Goal: Task Accomplishment & Management: Use online tool/utility

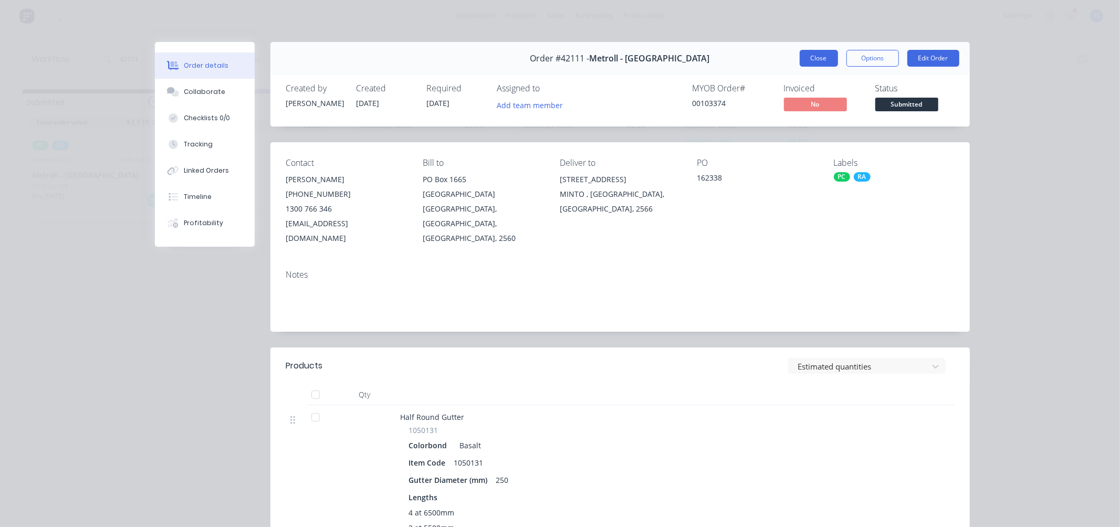
click at [815, 57] on button "Close" at bounding box center [819, 58] width 38 height 17
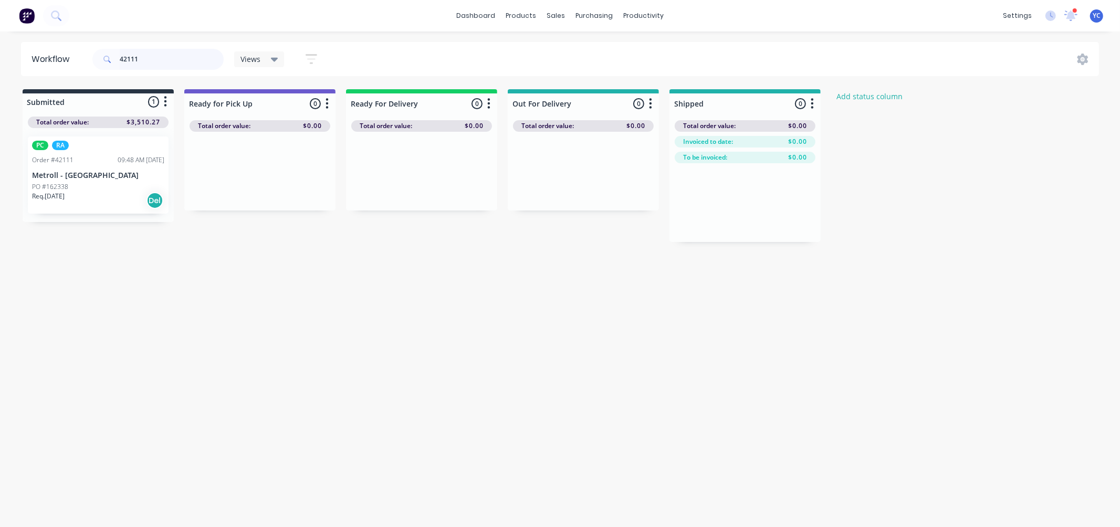
click at [195, 58] on input "42111" at bounding box center [172, 59] width 104 height 21
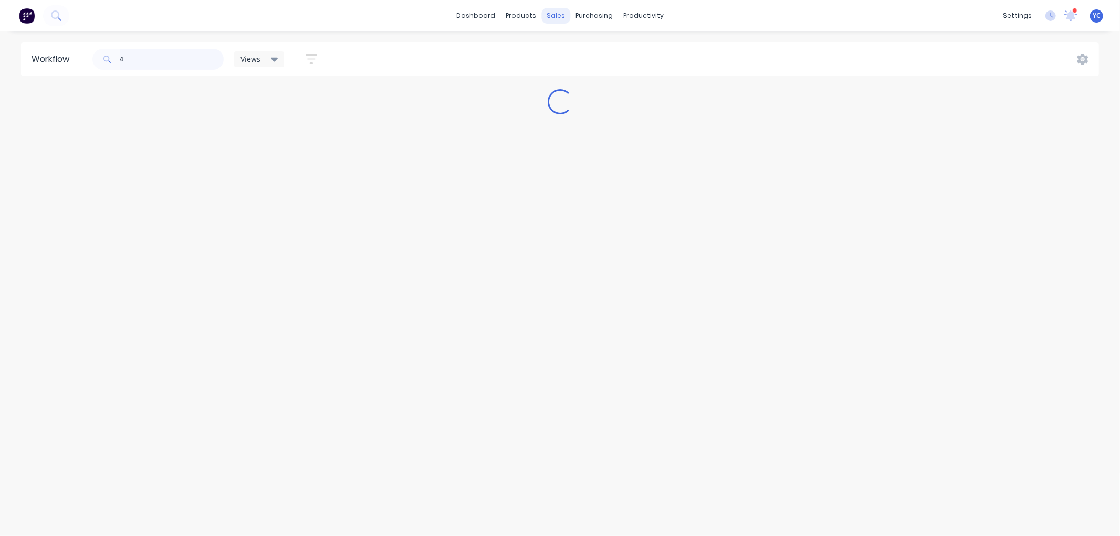
type input "4"
click at [557, 17] on div "sales" at bounding box center [556, 16] width 29 height 16
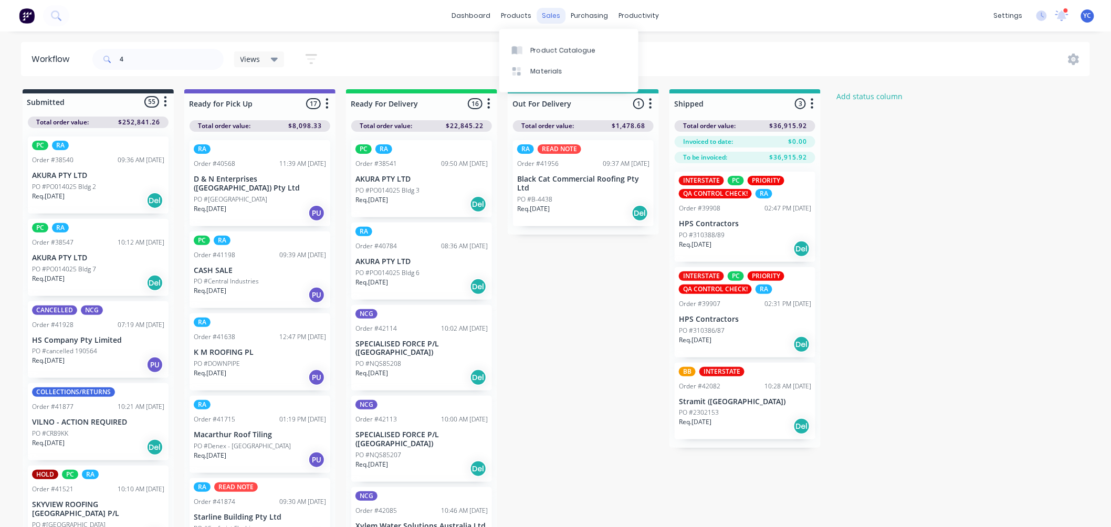
click at [555, 16] on div "sales" at bounding box center [551, 16] width 29 height 16
click at [586, 50] on div "Sales Orders" at bounding box center [590, 50] width 43 height 9
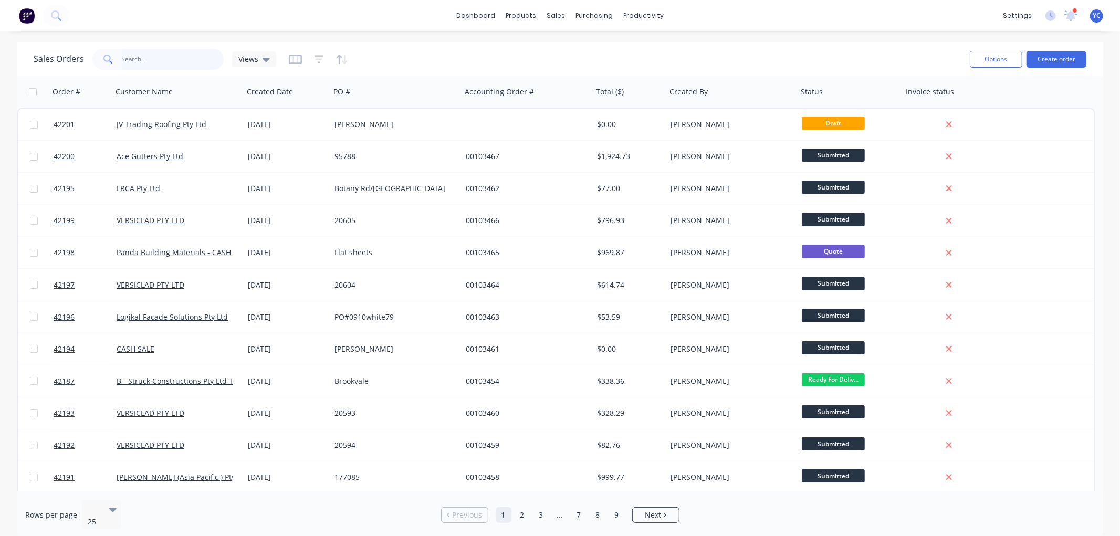
click at [169, 57] on input "text" at bounding box center [173, 59] width 102 height 21
type input "skyview"
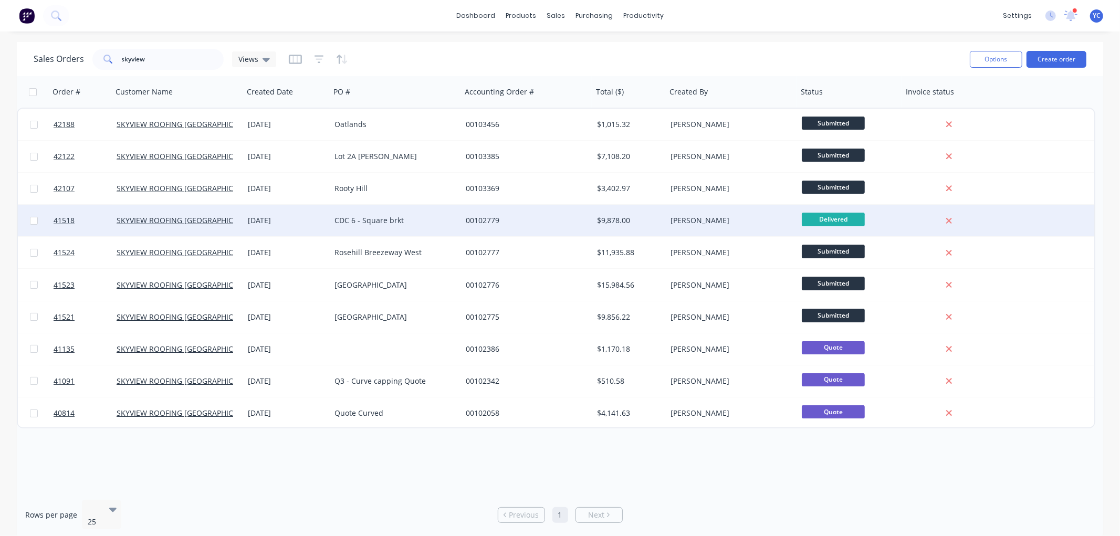
click at [300, 224] on div "[DATE]" at bounding box center [287, 220] width 78 height 11
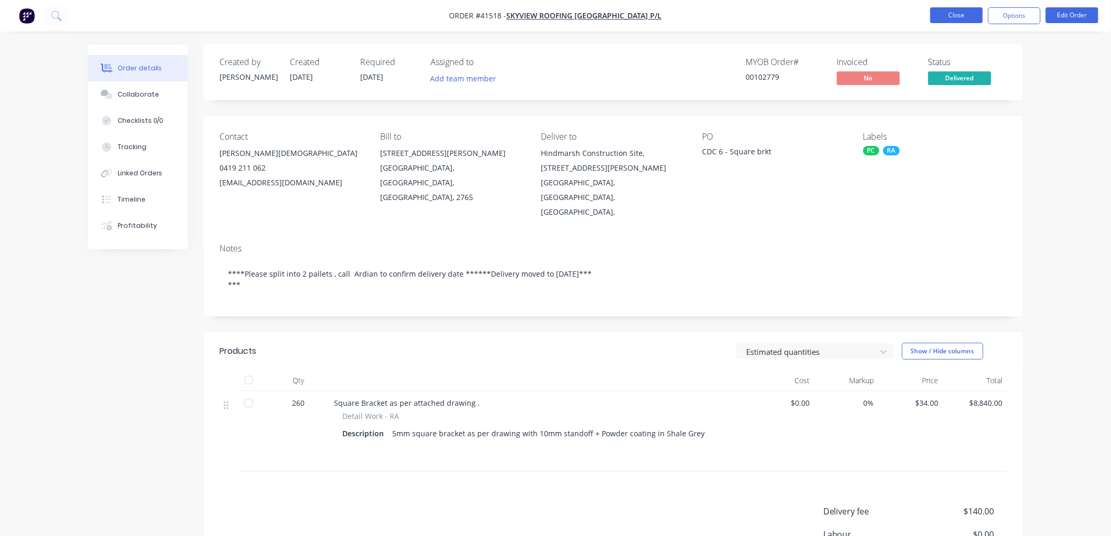
click at [955, 16] on button "Close" at bounding box center [957, 15] width 53 height 16
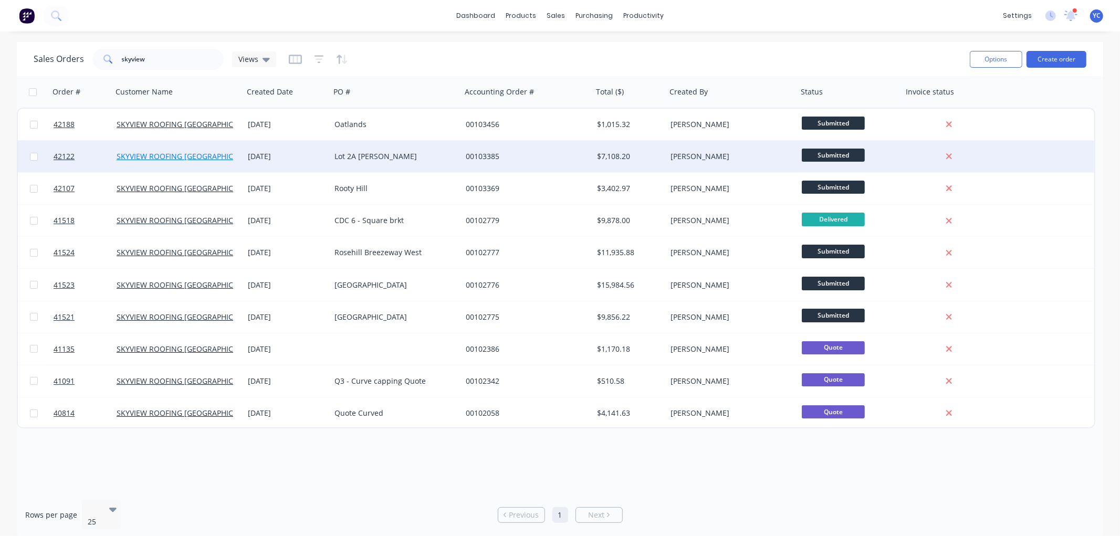
click at [223, 158] on link "SKYVIEW ROOFING [GEOGRAPHIC_DATA] P/L" at bounding box center [193, 156] width 153 height 10
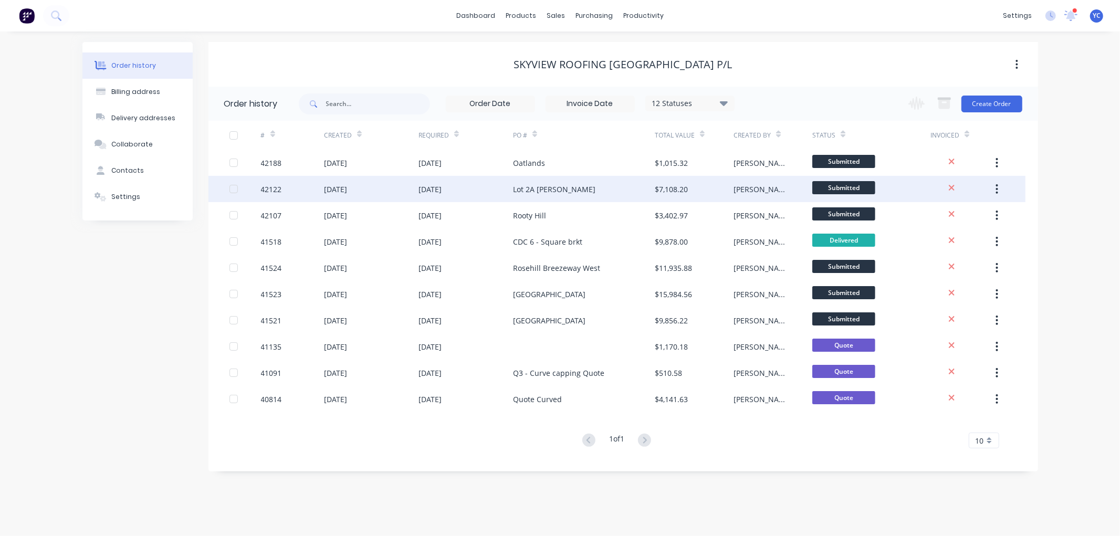
click at [270, 191] on div "42122" at bounding box center [271, 189] width 21 height 11
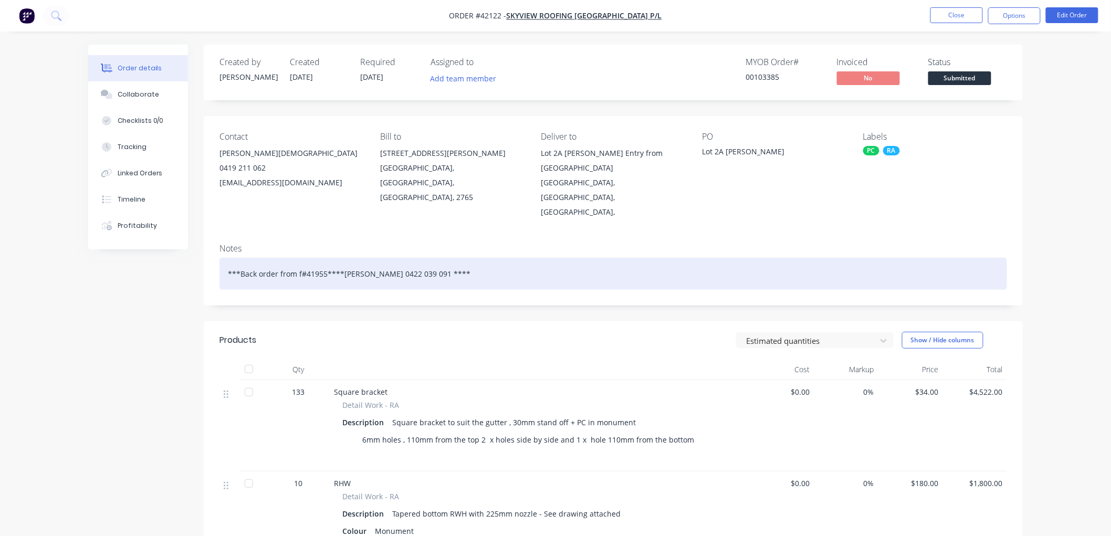
click at [316, 258] on div "***Back order from f#41955****[PERSON_NAME] 0422 039 091 ****" at bounding box center [614, 274] width 788 height 32
copy div "41955"
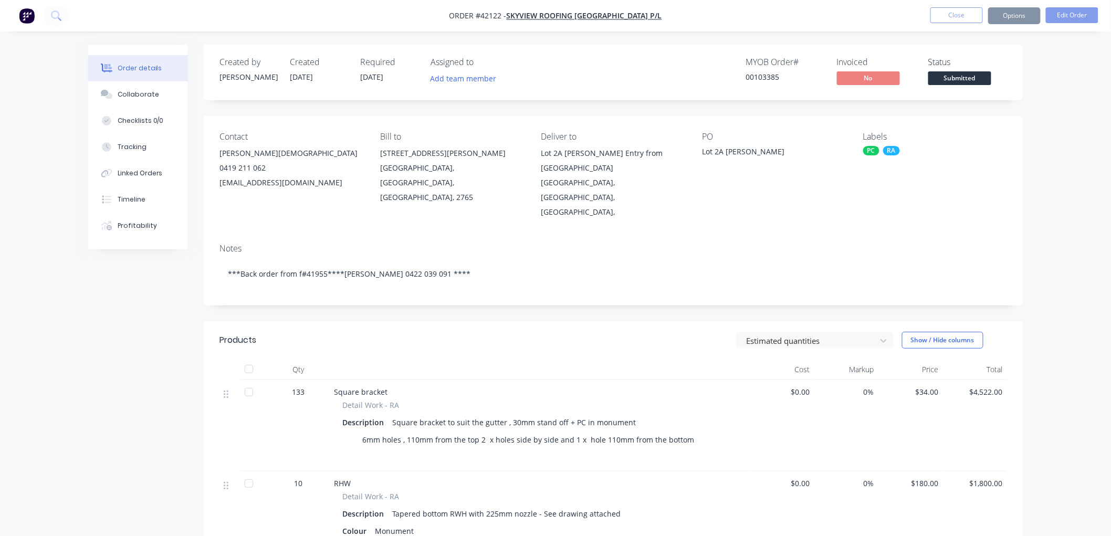
click at [349, 278] on div "Notes ***Back order from f#41955****[PERSON_NAME] 0422 039 091 ****" at bounding box center [613, 270] width 819 height 70
click at [953, 15] on button "Close" at bounding box center [957, 15] width 53 height 16
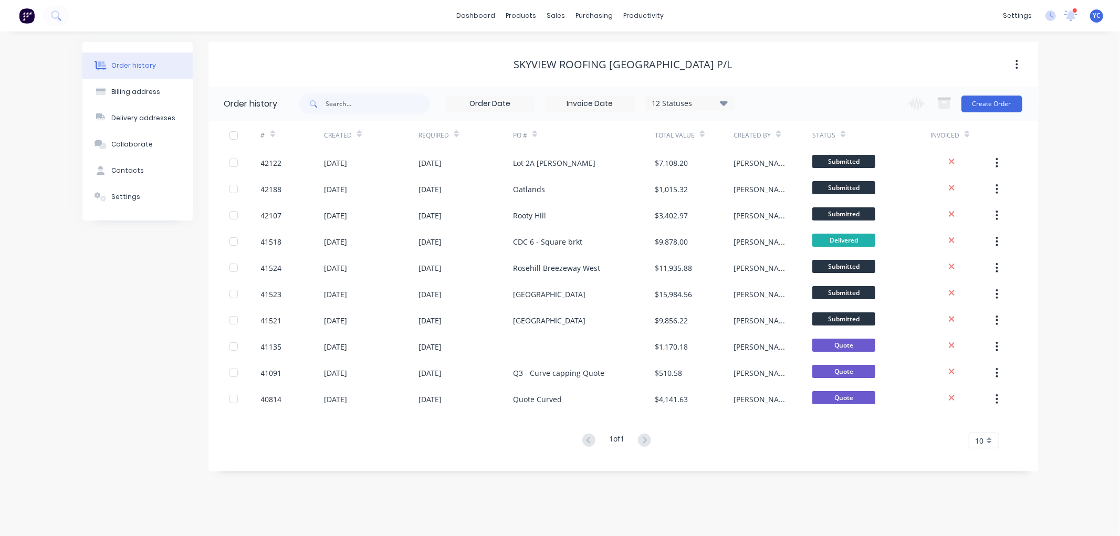
click at [876, 37] on div "Order history Billing address Delivery addresses Collaborate Contacts Settings …" at bounding box center [560, 284] width 1120 height 505
click at [632, 21] on div "productivity" at bounding box center [643, 16] width 51 height 16
click at [654, 87] on link "Delivery Scheduling" at bounding box center [684, 92] width 139 height 21
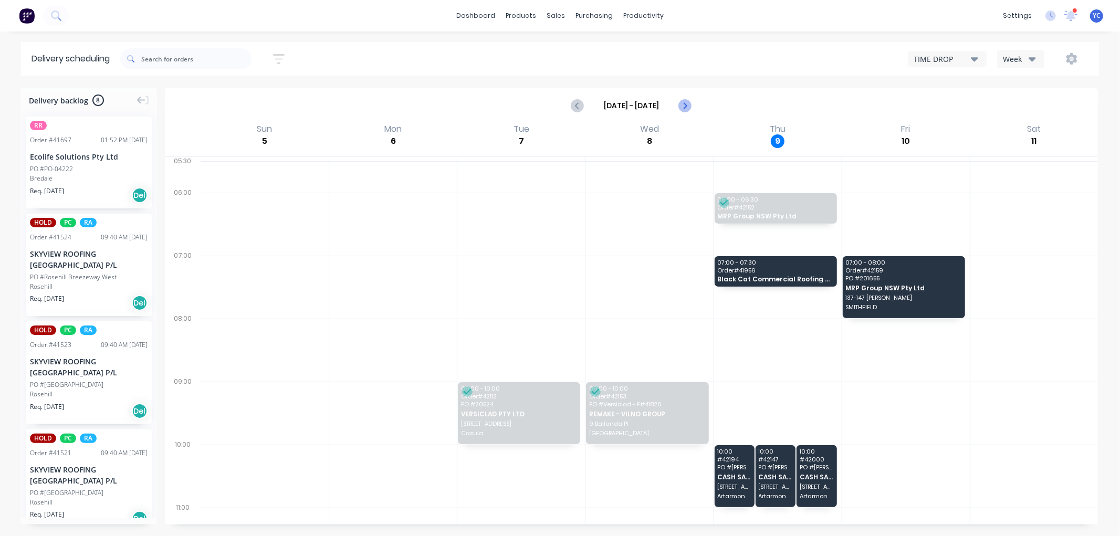
click at [687, 108] on icon "Next page" at bounding box center [685, 105] width 13 height 13
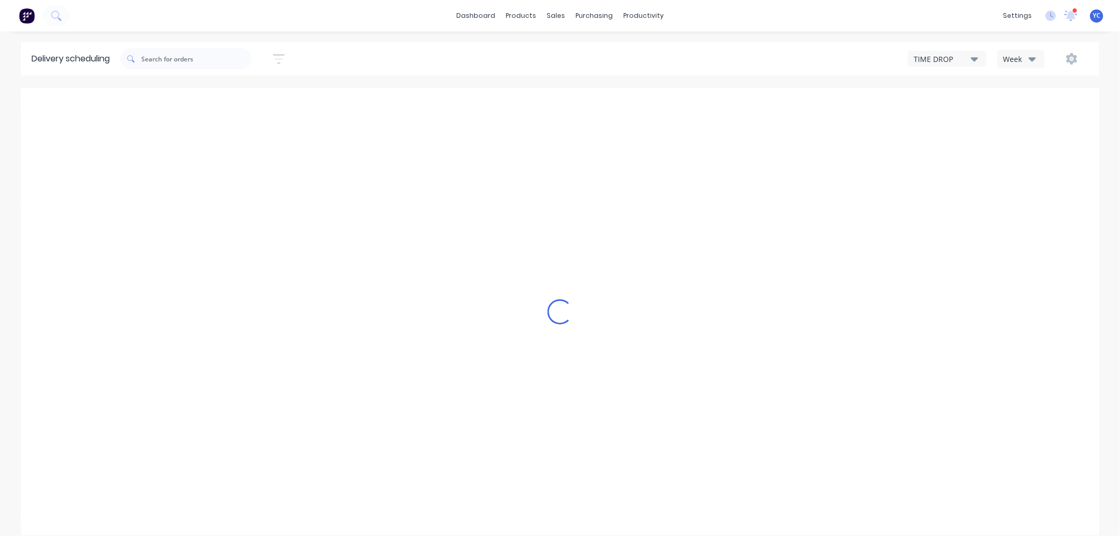
type input "[DATE] - [DATE]"
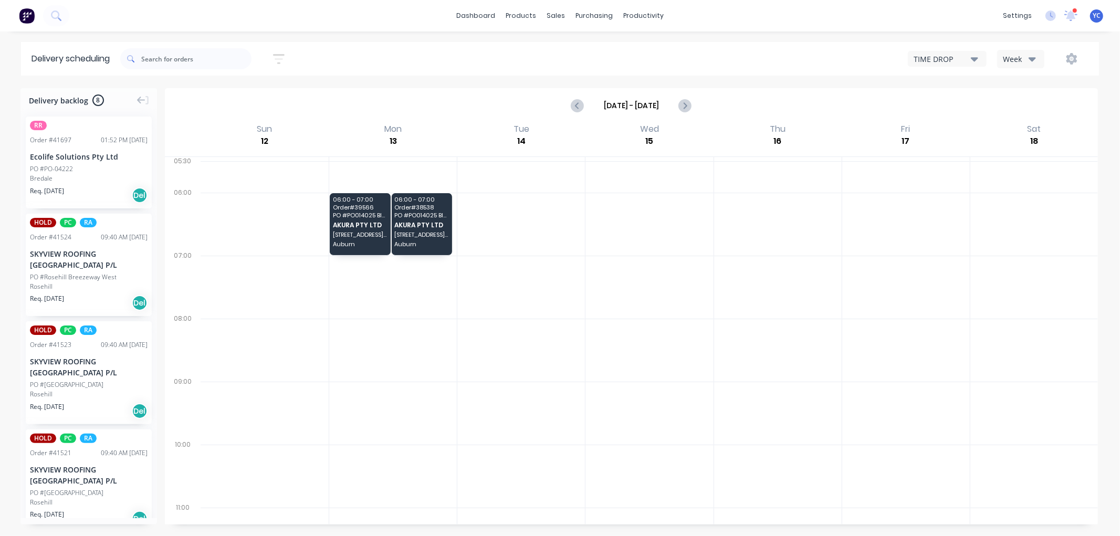
click at [1021, 61] on div "Week" at bounding box center [1018, 59] width 30 height 11
click at [1038, 105] on div "Vehicle" at bounding box center [1050, 107] width 104 height 21
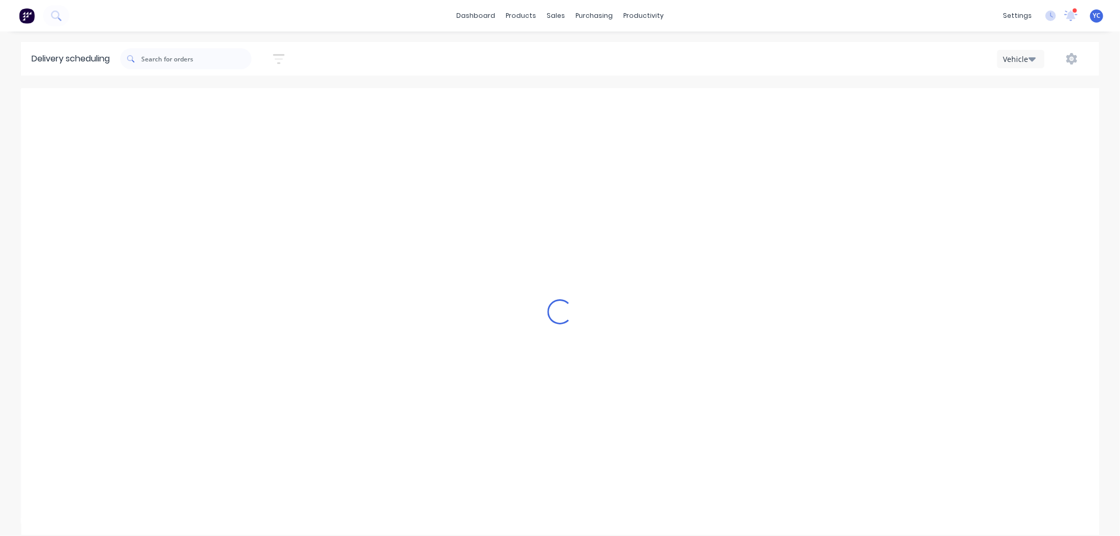
scroll to position [0, 1]
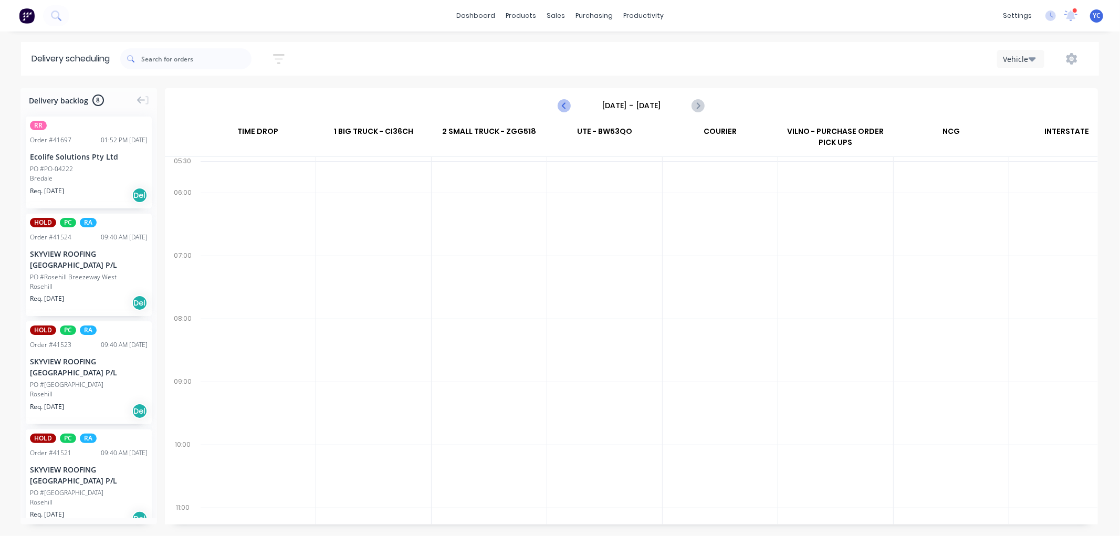
click at [563, 107] on icon "Previous page" at bounding box center [565, 105] width 13 height 13
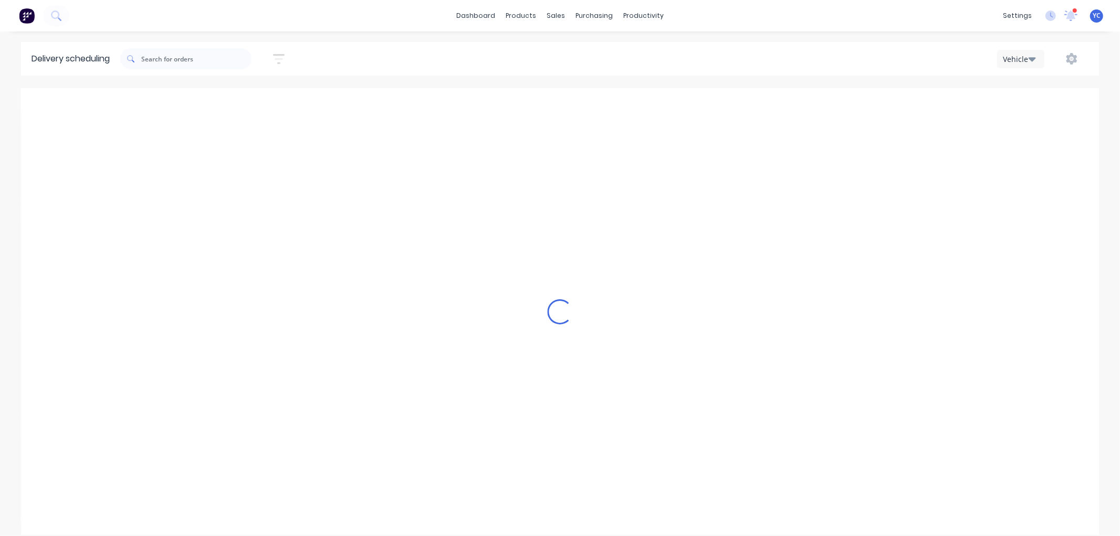
type input "[DATE] - [DATE]"
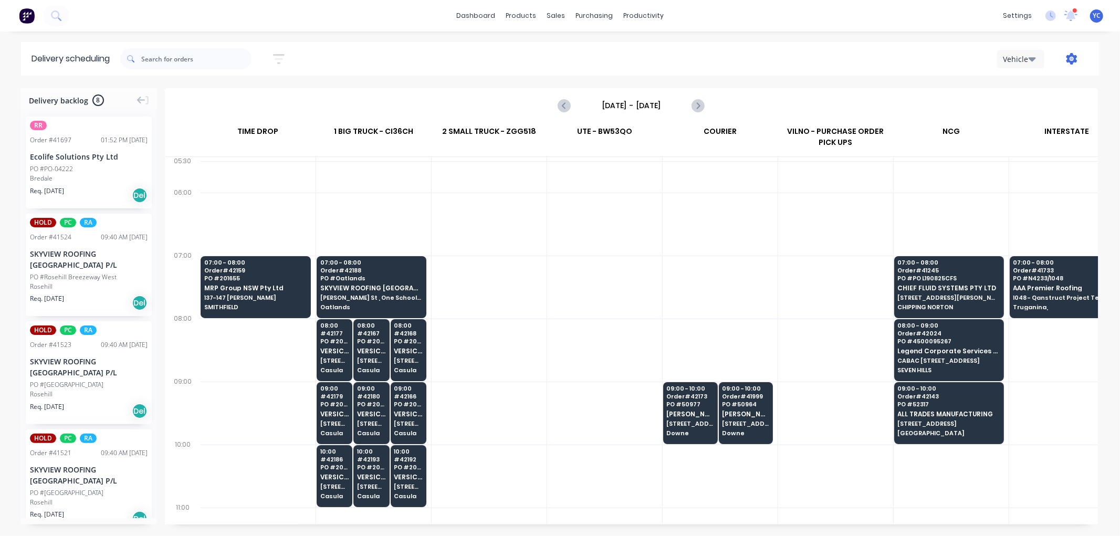
click at [1069, 60] on icon "button" at bounding box center [1072, 59] width 11 height 12
click at [1034, 88] on div "Run Sheet" at bounding box center [1038, 86] width 81 height 15
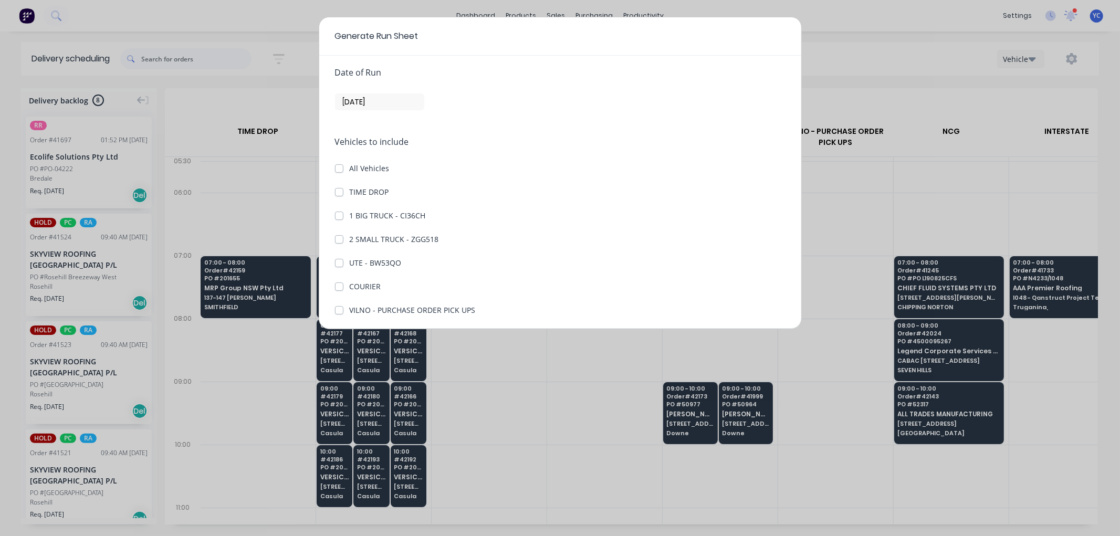
scroll to position [0, 0]
click at [350, 200] on label "TIME DROP" at bounding box center [369, 197] width 39 height 11
click at [338, 200] on DROP "TIME DROP" at bounding box center [339, 197] width 8 height 10
checkbox DROP "true"
click at [350, 217] on label "1 BIG TRUCK - CI36CH" at bounding box center [388, 220] width 76 height 11
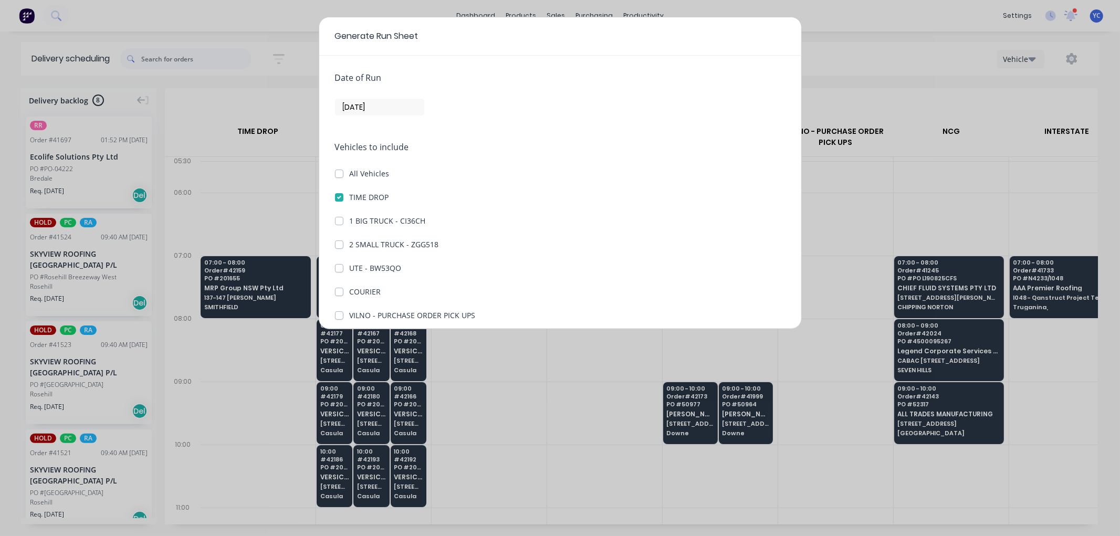
click at [337, 217] on CI36CH "1 BIG TRUCK - CI36CH" at bounding box center [339, 220] width 8 height 10
checkbox CI36CH "true"
click at [350, 290] on label "COURIER" at bounding box center [366, 291] width 32 height 11
click at [337, 290] on input "COURIER" at bounding box center [339, 291] width 8 height 10
checkbox input "true"
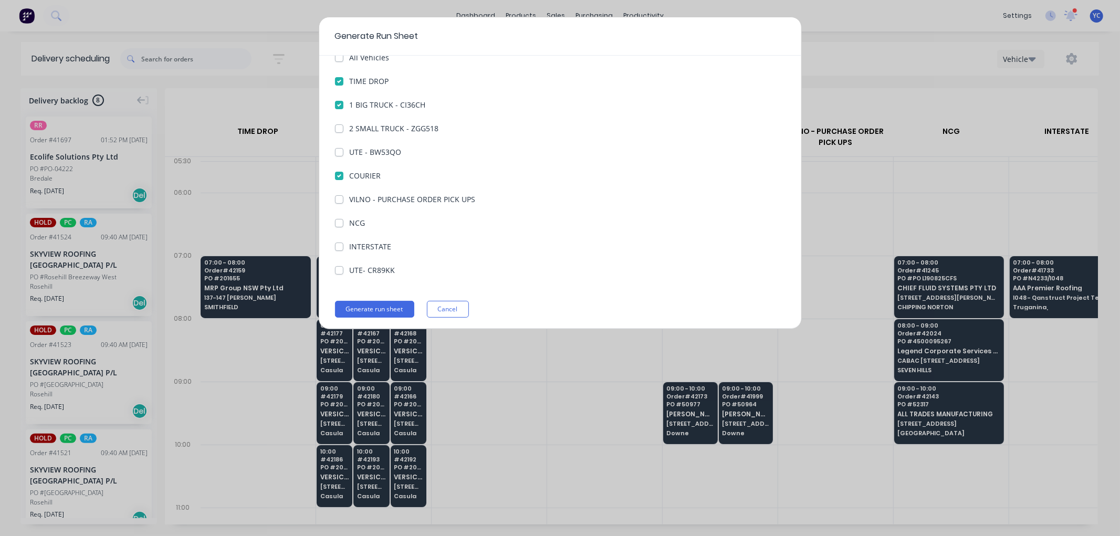
scroll to position [121, 0]
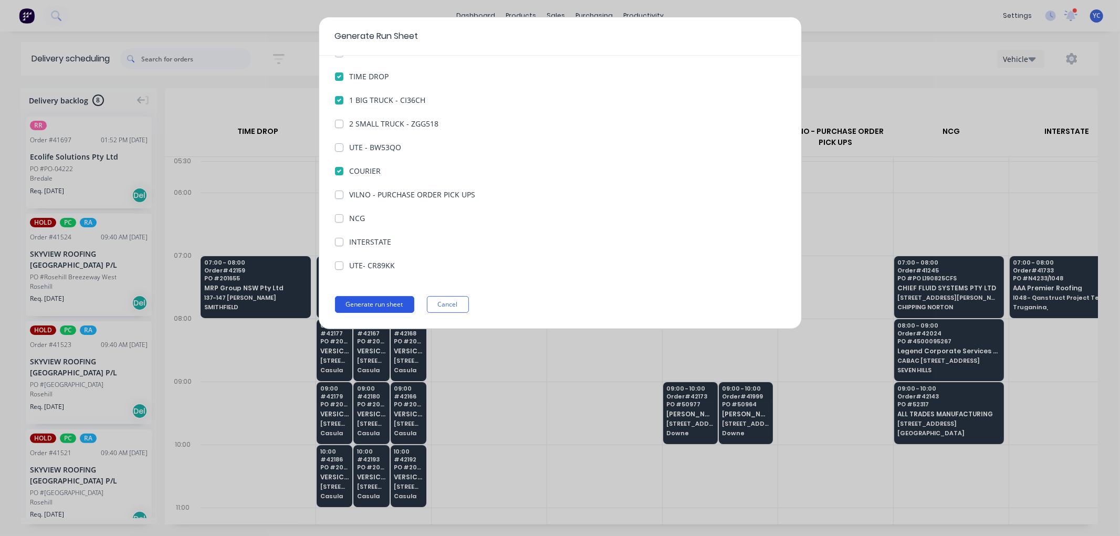
click at [386, 299] on button "Generate run sheet" at bounding box center [374, 304] width 79 height 17
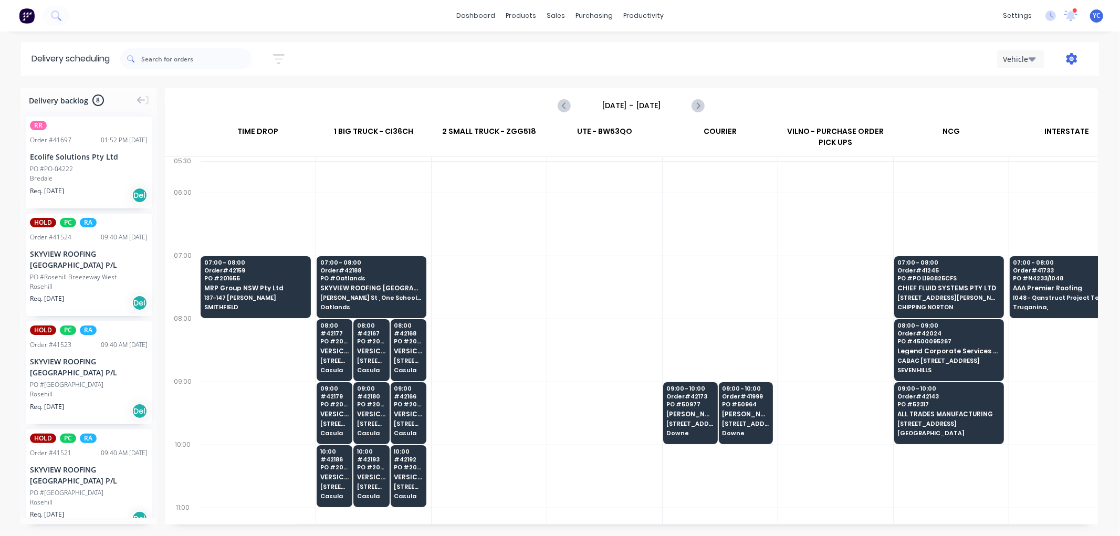
click at [1073, 55] on icon "button" at bounding box center [1072, 59] width 11 height 12
click at [1015, 88] on div "Run Sheet" at bounding box center [1038, 86] width 81 height 15
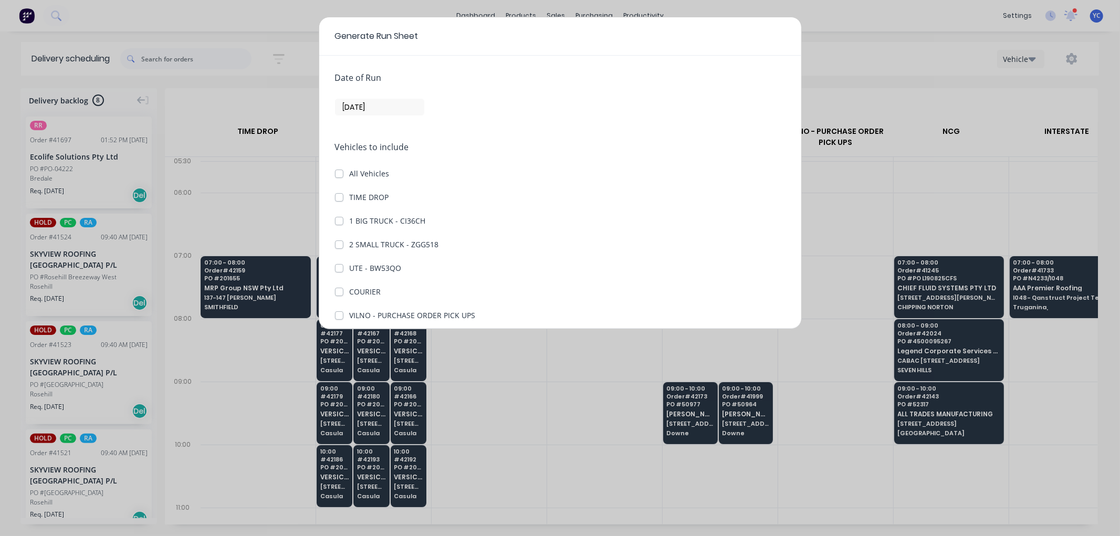
click at [350, 195] on label "TIME DROP" at bounding box center [369, 197] width 39 height 11
click at [337, 195] on DROP "TIME DROP" at bounding box center [339, 197] width 8 height 10
checkbox DROP "true"
click at [350, 221] on label "1 BIG TRUCK - CI36CH" at bounding box center [388, 220] width 76 height 11
click at [335, 221] on CI36CH "1 BIG TRUCK - CI36CH" at bounding box center [339, 220] width 8 height 10
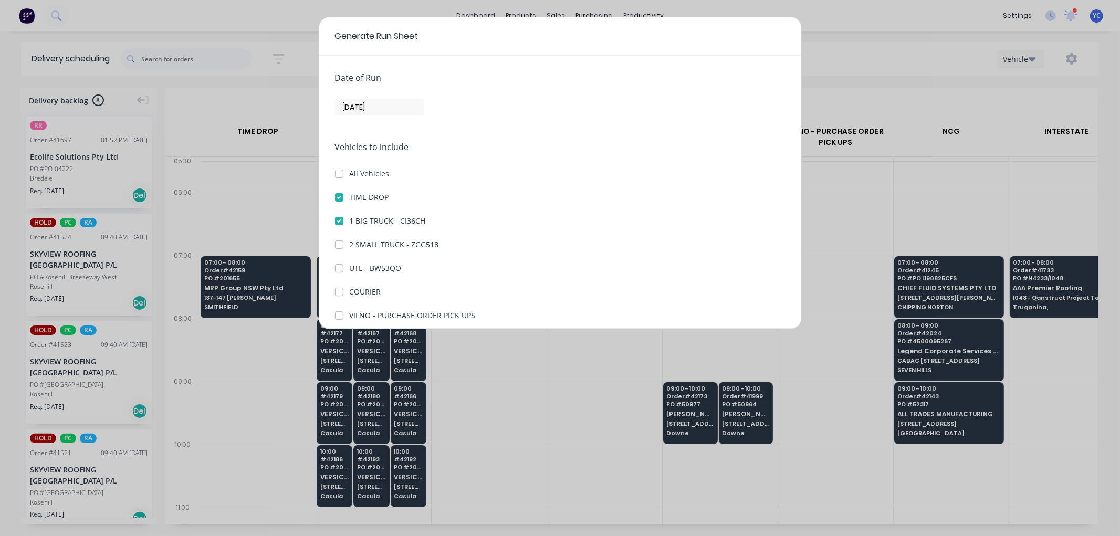
checkbox CI36CH "true"
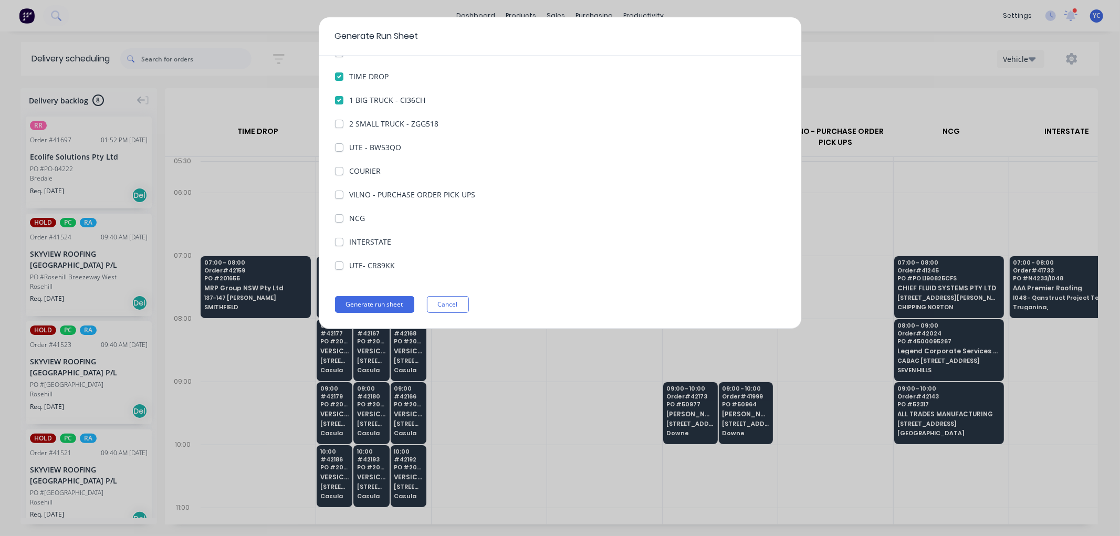
click at [350, 172] on label "COURIER" at bounding box center [366, 170] width 32 height 11
click at [338, 172] on input "COURIER" at bounding box center [339, 170] width 8 height 10
checkbox input "true"
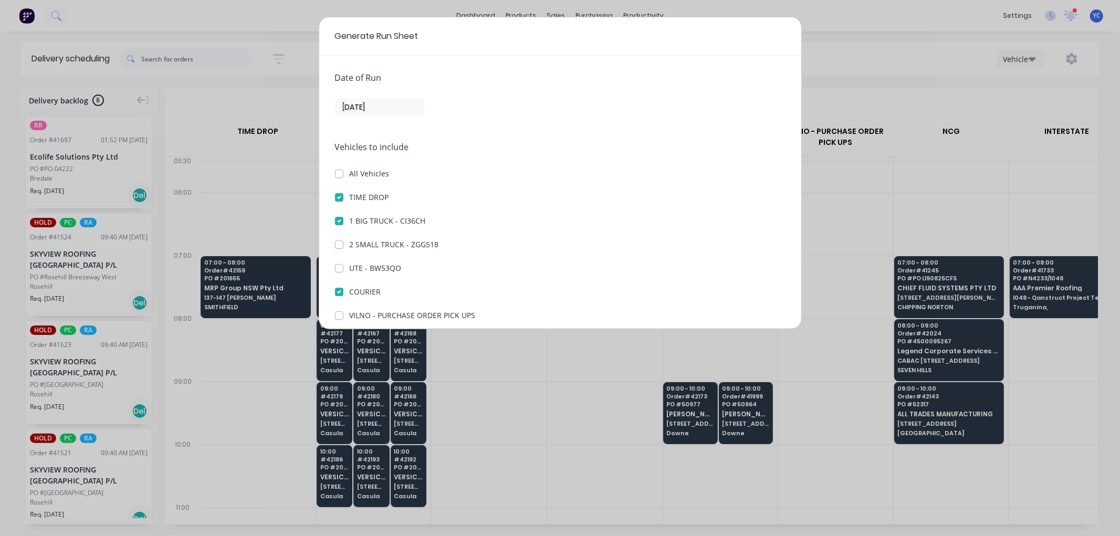
click at [363, 102] on input "[DATE]" at bounding box center [380, 107] width 88 height 16
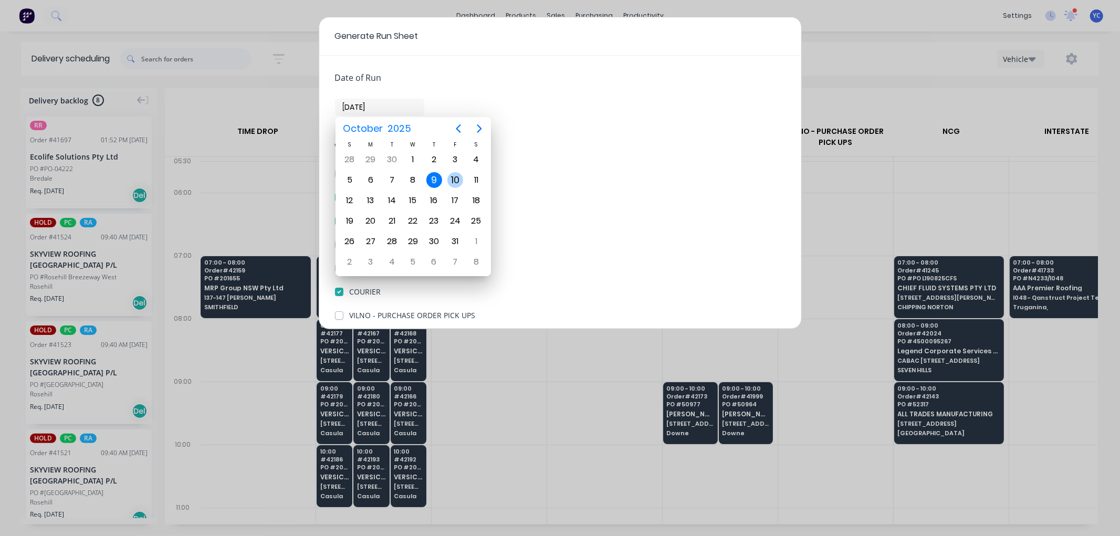
click at [453, 180] on div "10" at bounding box center [455, 180] width 16 height 16
type input "[DATE]"
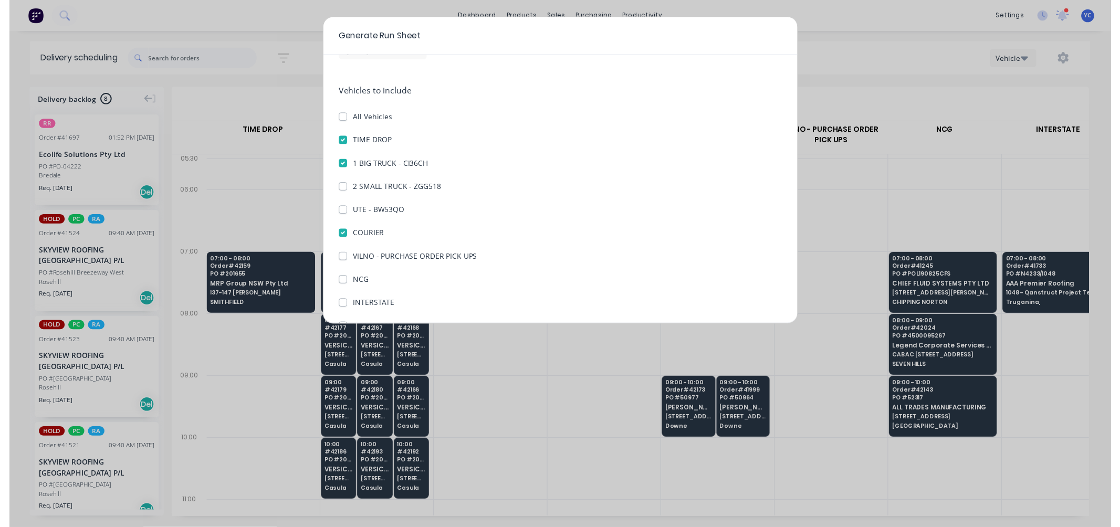
scroll to position [121, 0]
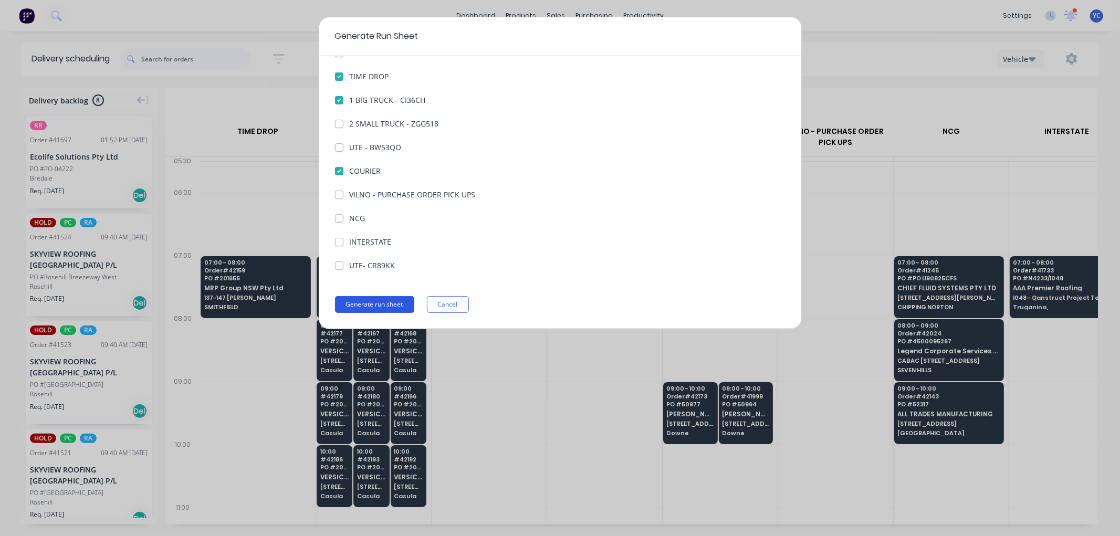
click at [389, 307] on button "Generate run sheet" at bounding box center [374, 304] width 79 height 17
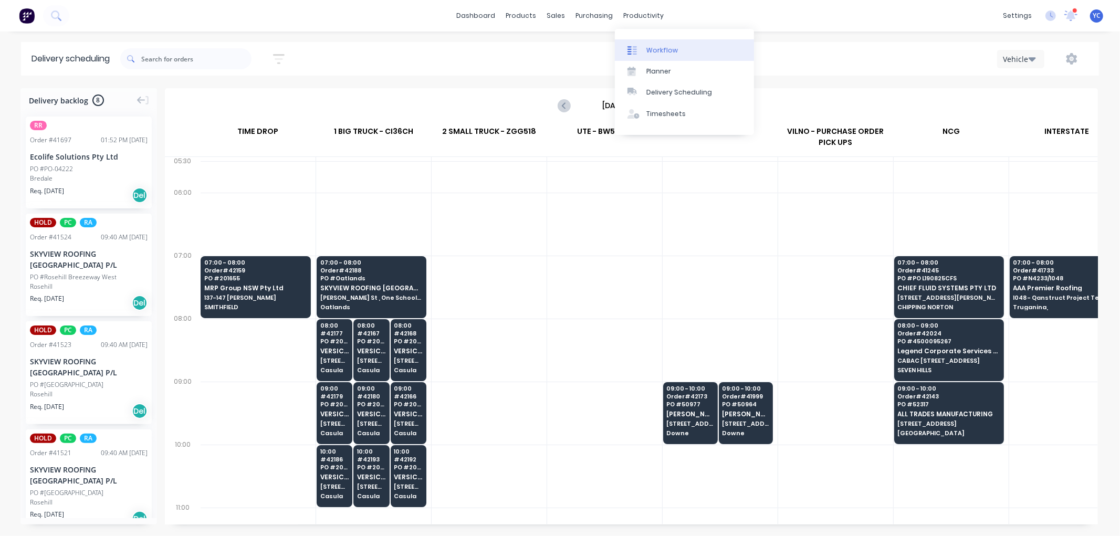
click at [679, 50] on link "Workflow" at bounding box center [684, 49] width 139 height 21
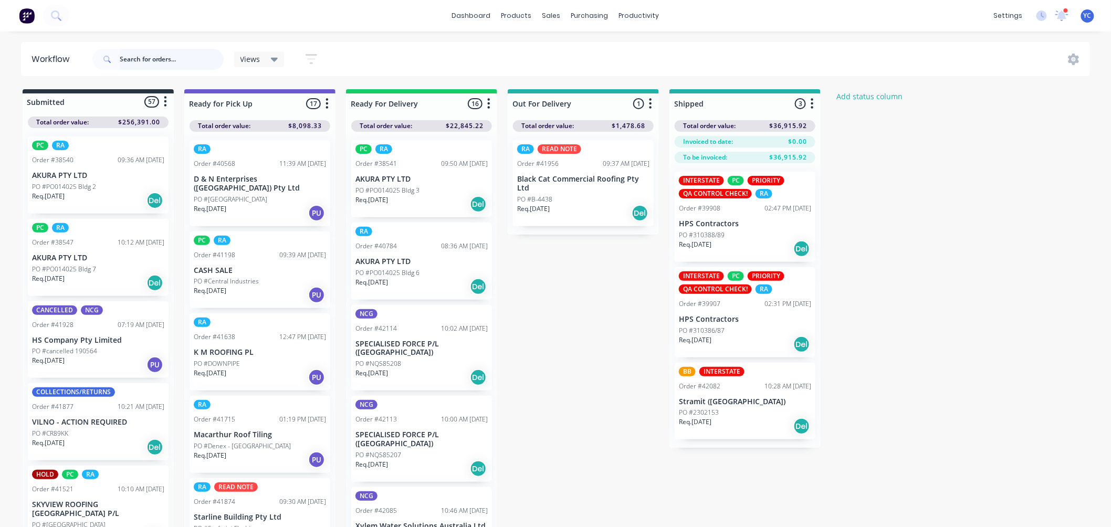
click at [144, 64] on input "text" at bounding box center [172, 59] width 104 height 21
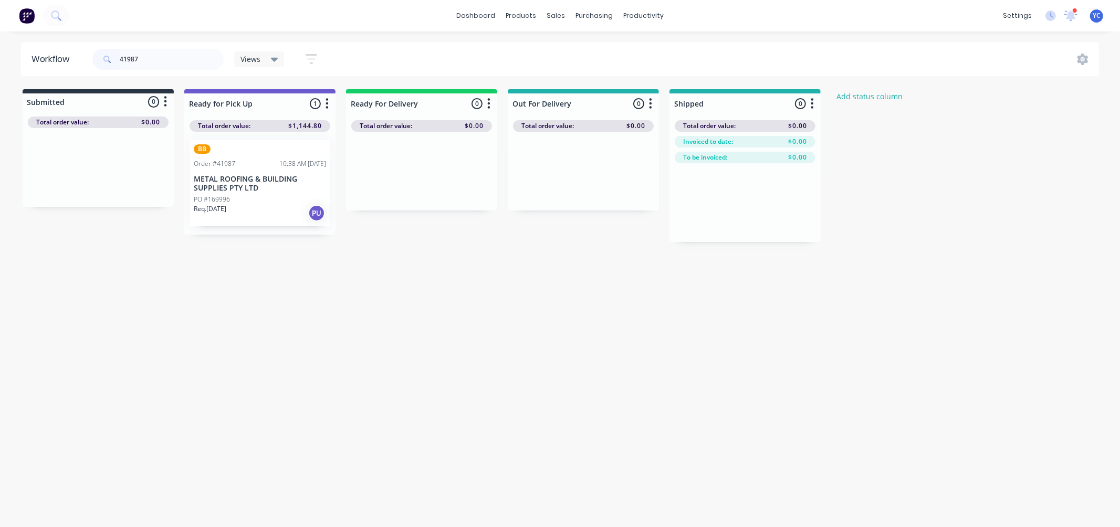
click at [238, 190] on p "METAL ROOFING & BUILDING SUPPLIES PTY LTD" at bounding box center [260, 184] width 132 height 18
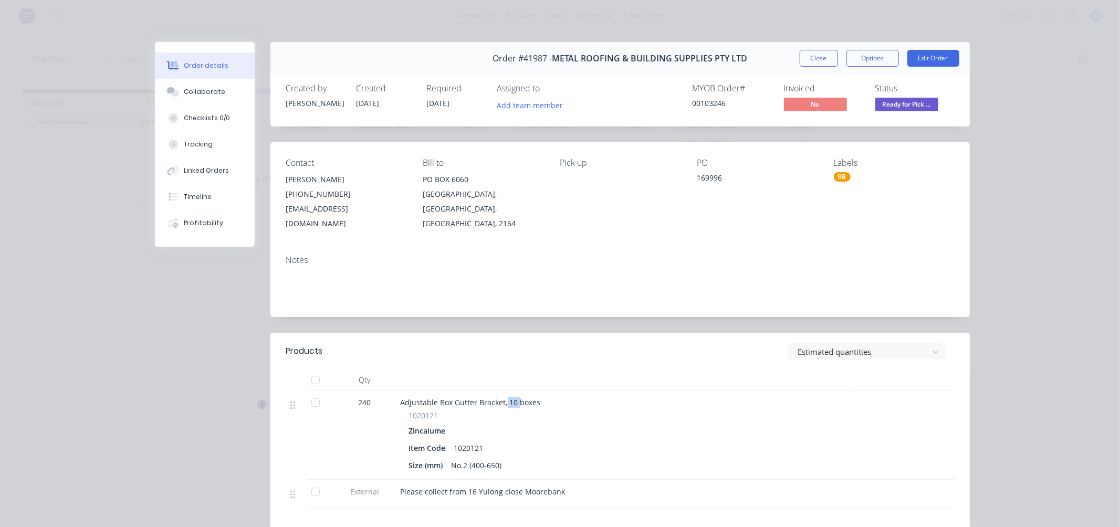
click at [512, 398] on span "Adjustable Box Gutter Bracket, 10 boxes" at bounding box center [471, 403] width 140 height 10
click at [812, 59] on button "Close" at bounding box center [819, 58] width 38 height 17
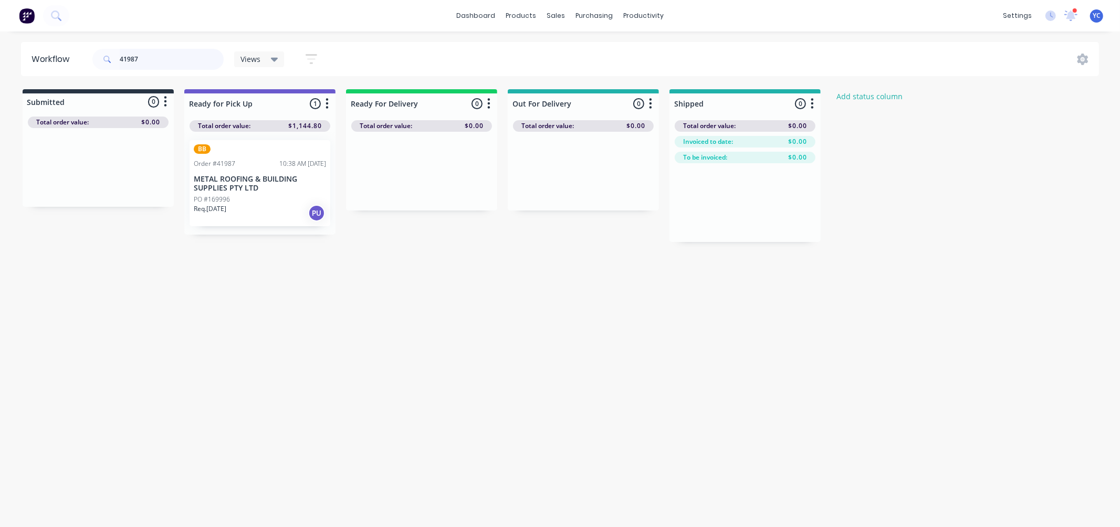
click at [163, 60] on input "41987" at bounding box center [172, 59] width 104 height 21
click at [311, 279] on div "Mark as Picked Up" at bounding box center [300, 283] width 106 height 22
click at [165, 59] on input "41987" at bounding box center [172, 59] width 104 height 21
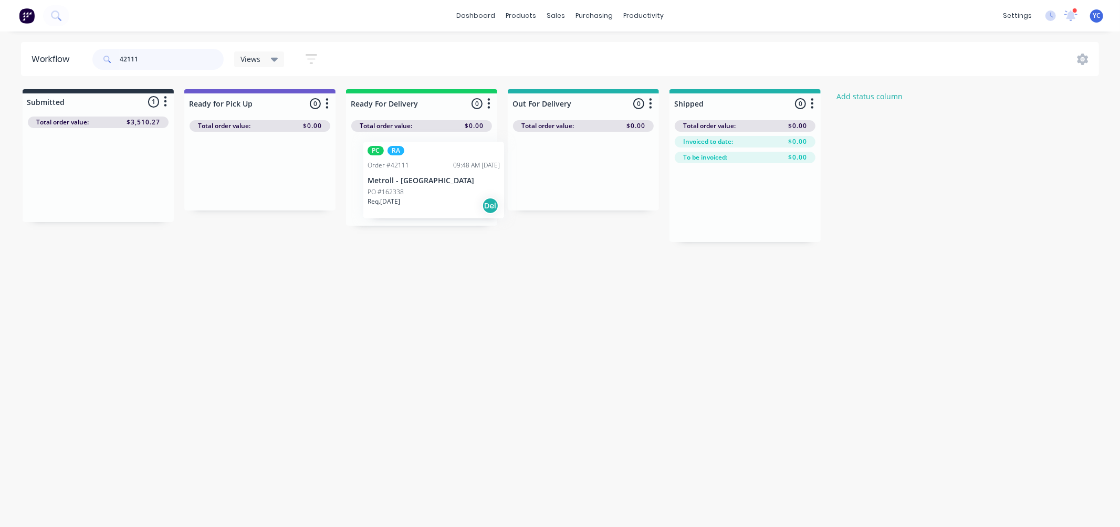
drag, startPoint x: 69, startPoint y: 185, endPoint x: 409, endPoint y: 190, distance: 339.9
click at [409, 190] on div "Submitted 1 Status colour #273444 hex #273444 Save Cancel Summaries Total order…" at bounding box center [563, 165] width 1142 height 153
click at [163, 59] on input "42111" at bounding box center [172, 59] width 104 height 21
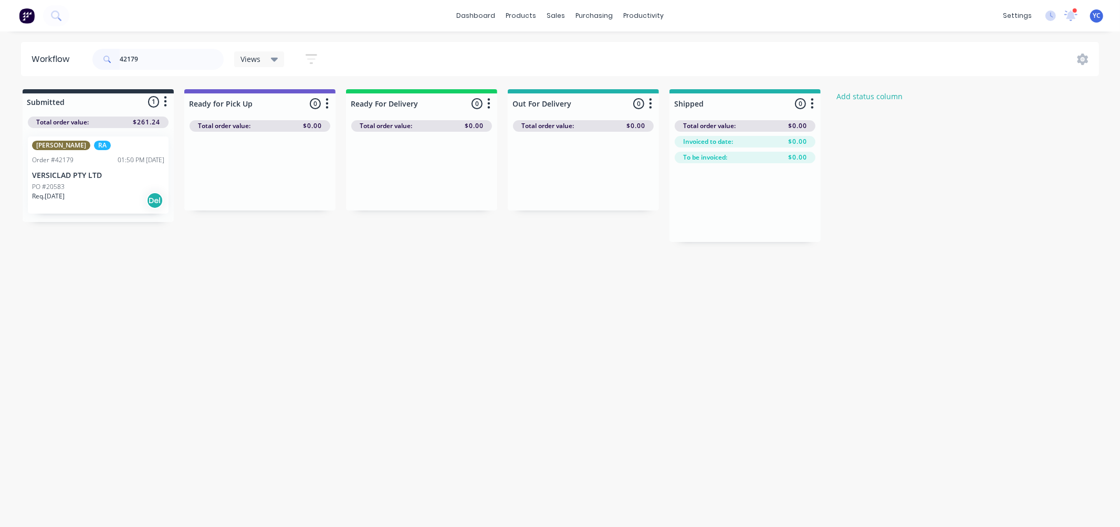
click at [72, 171] on p "VERSICLAD PTY LTD" at bounding box center [98, 175] width 132 height 9
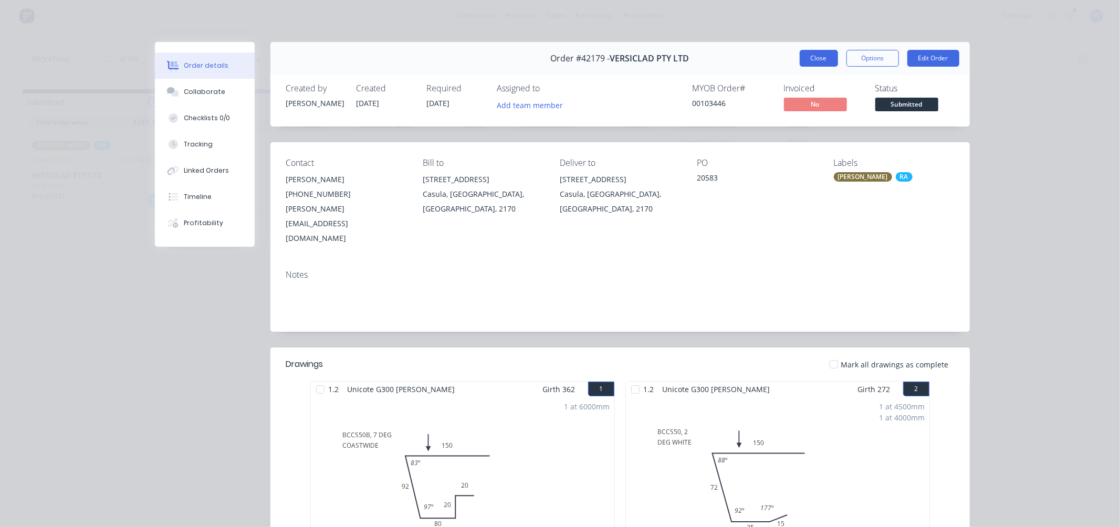
click at [818, 55] on button "Close" at bounding box center [819, 58] width 38 height 17
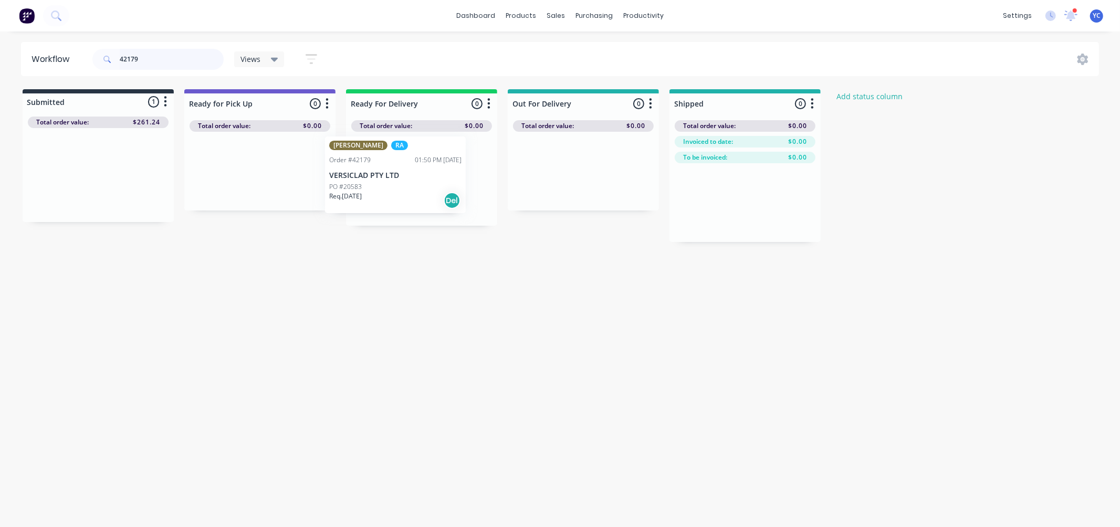
drag, startPoint x: 72, startPoint y: 186, endPoint x: 373, endPoint y: 188, distance: 301.0
click at [373, 188] on div "Submitted 1 Status colour #273444 hex #273444 Save Cancel Summaries Total order…" at bounding box center [563, 165] width 1142 height 153
click at [160, 55] on input "42179" at bounding box center [172, 59] width 104 height 21
type input "42167"
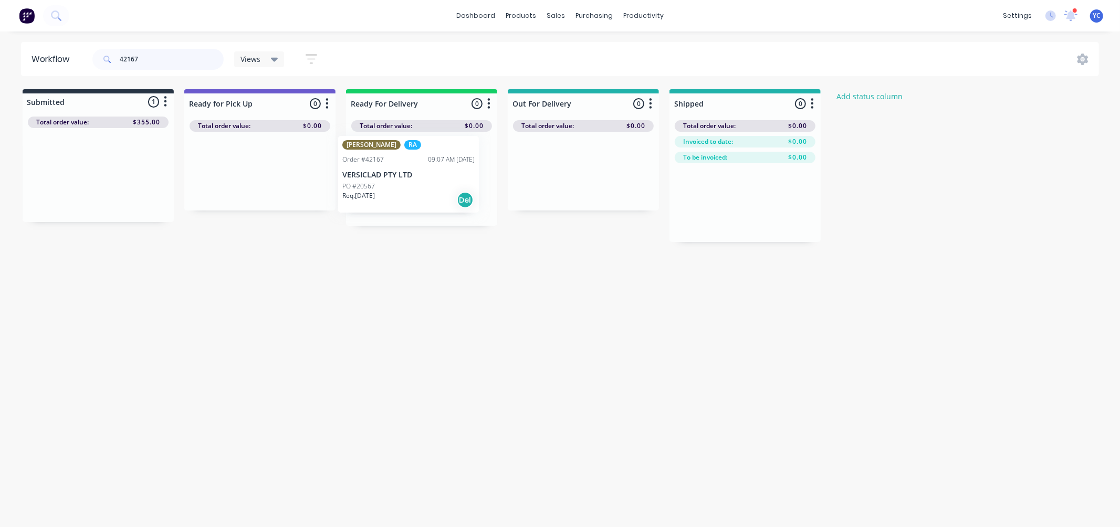
drag, startPoint x: 81, startPoint y: 181, endPoint x: 398, endPoint y: 179, distance: 316.2
click at [398, 179] on div "Submitted 1 Status colour #273444 hex #273444 Save Cancel Summaries Total order…" at bounding box center [563, 165] width 1142 height 153
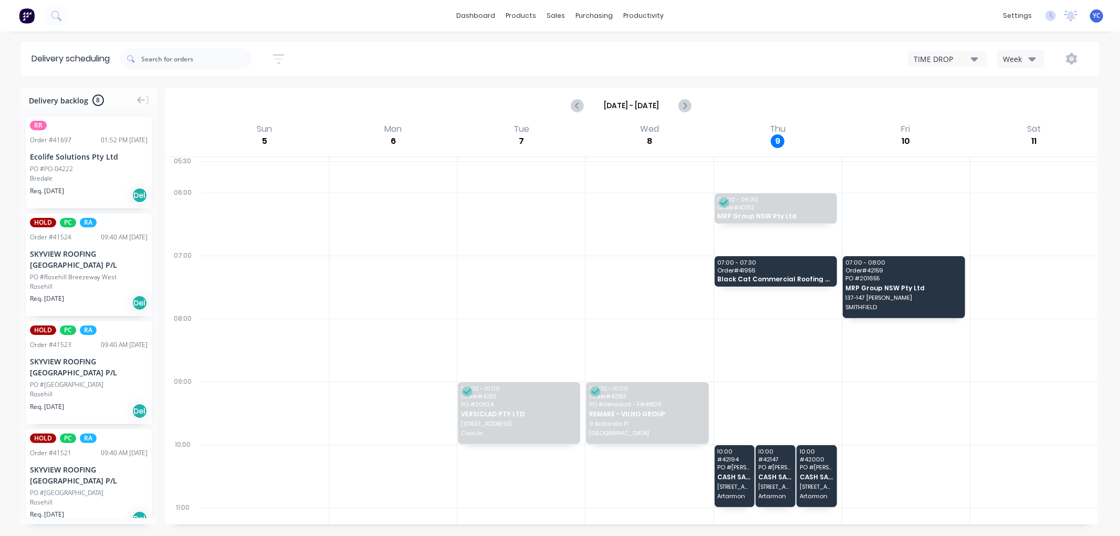
click at [1026, 53] on button "Week" at bounding box center [1020, 59] width 47 height 18
click at [1038, 109] on div "Vehicle" at bounding box center [1050, 107] width 104 height 21
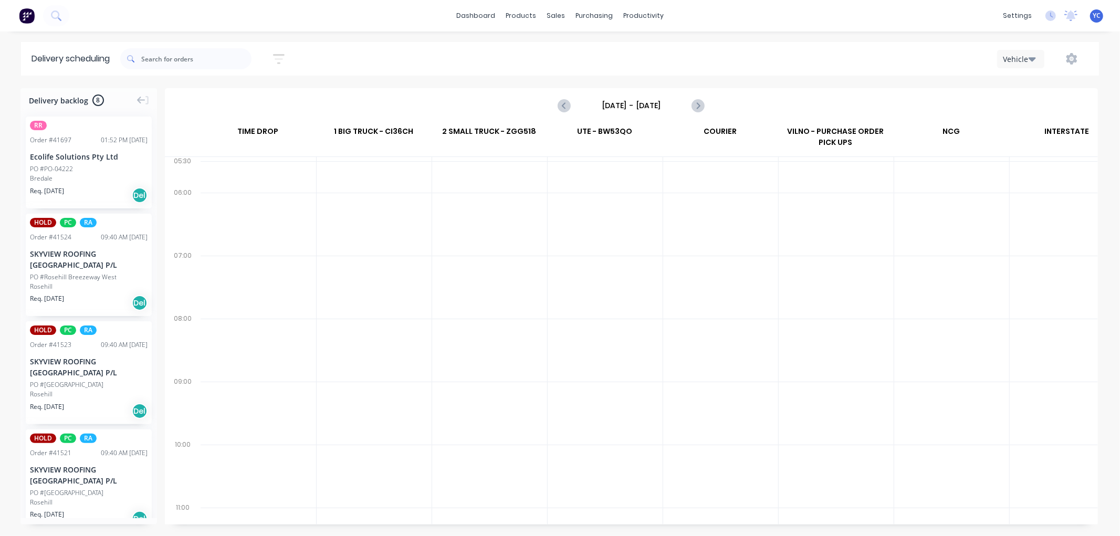
scroll to position [0, 1]
click at [570, 108] on icon "Previous page" at bounding box center [565, 105] width 13 height 13
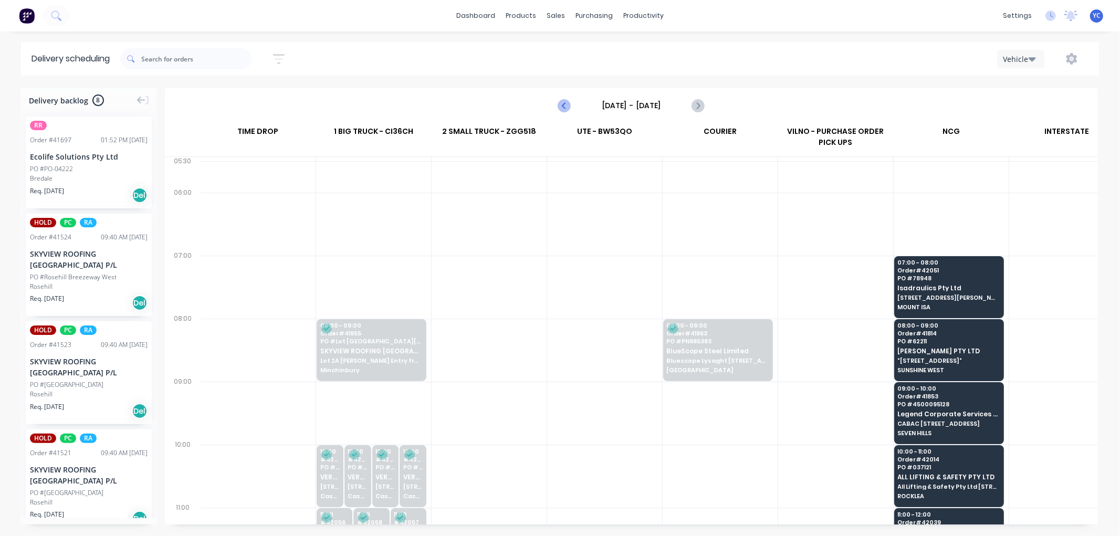
click at [570, 108] on icon "Previous page" at bounding box center [565, 105] width 13 height 13
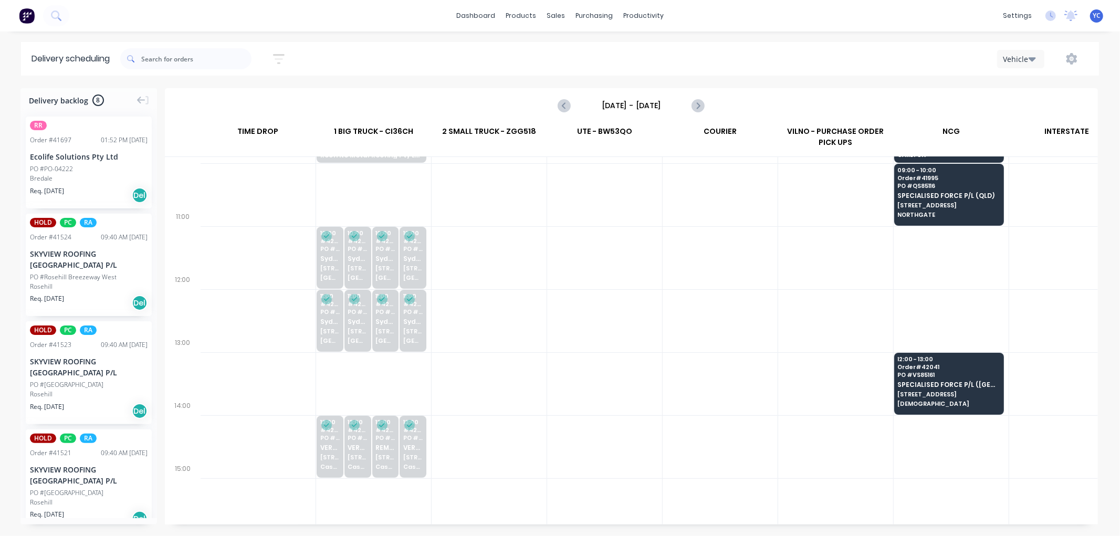
scroll to position [292, 1]
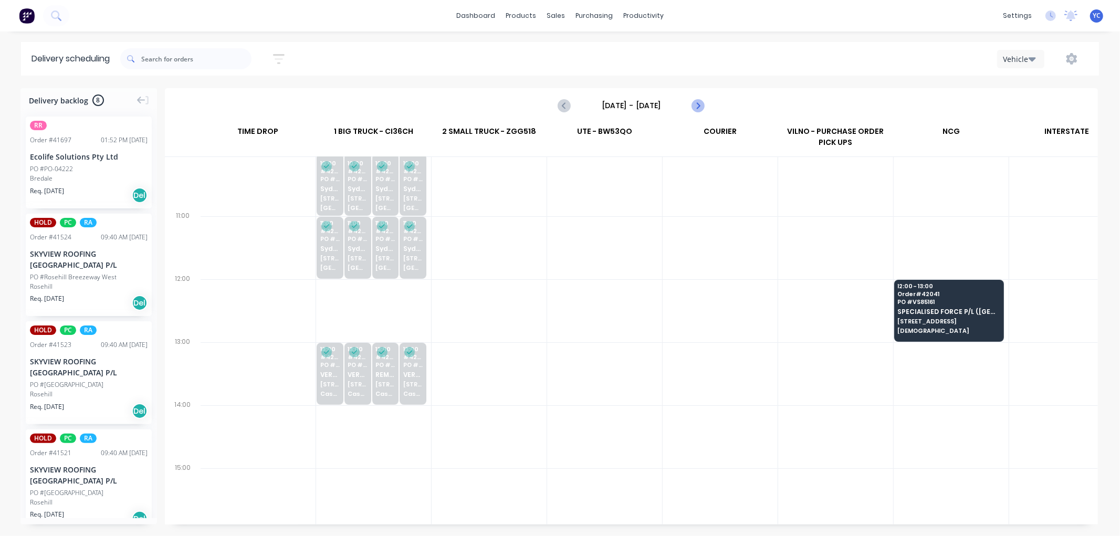
click at [697, 106] on icon "Next page" at bounding box center [698, 105] width 13 height 13
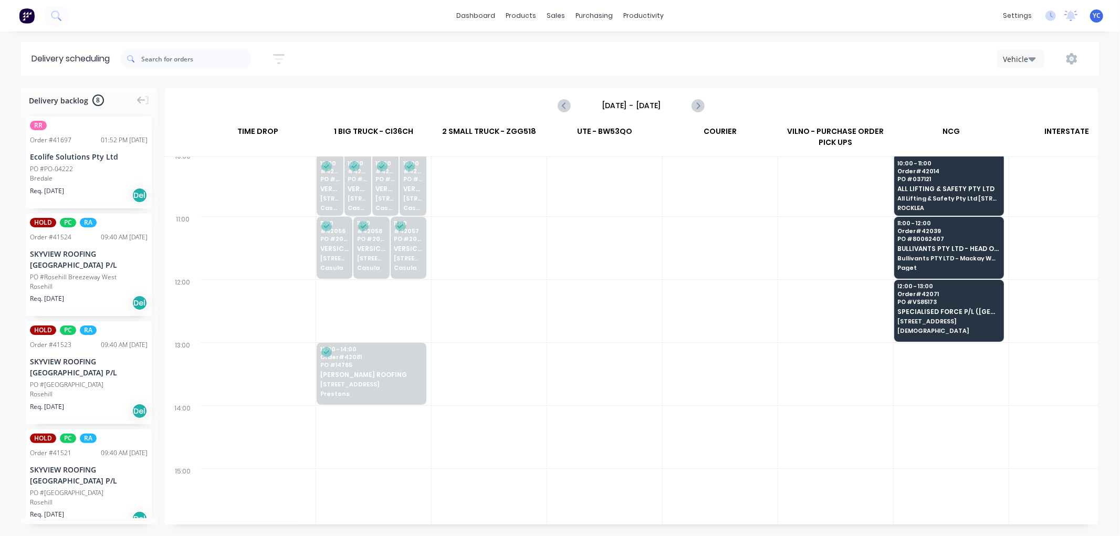
scroll to position [58, 1]
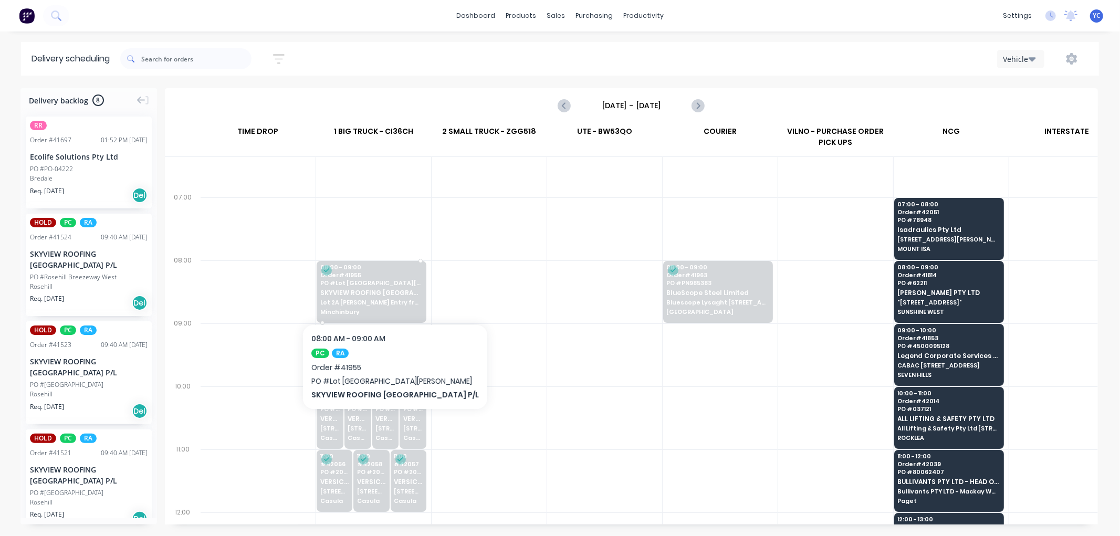
click at [394, 290] on span "SKYVIEW ROOFING [GEOGRAPHIC_DATA] P/L" at bounding box center [371, 292] width 102 height 7
click at [394, 290] on body "dashboard products sales purchasing productivity dashboard products Product Cat…" at bounding box center [560, 268] width 1120 height 536
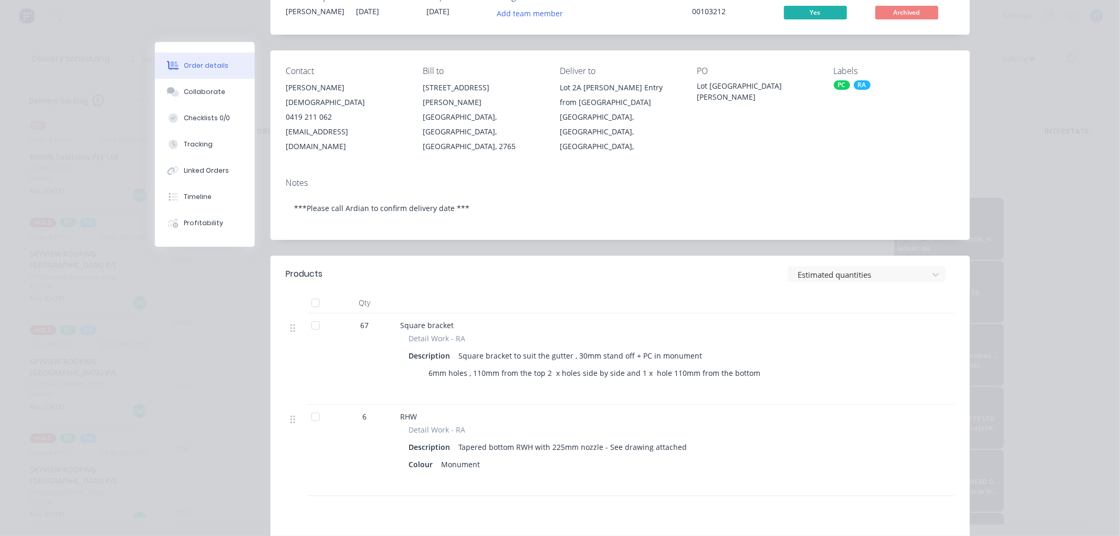
scroll to position [175, 0]
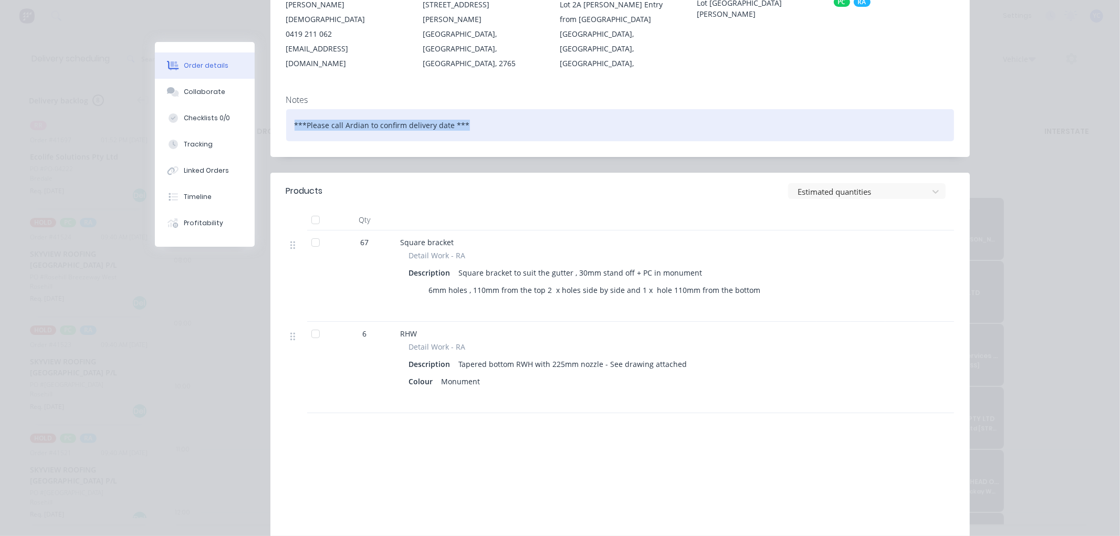
drag, startPoint x: 289, startPoint y: 111, endPoint x: 463, endPoint y: 113, distance: 173.9
click at [463, 113] on div "***Please call Ardian to confirm delivery date ***" at bounding box center [620, 125] width 668 height 32
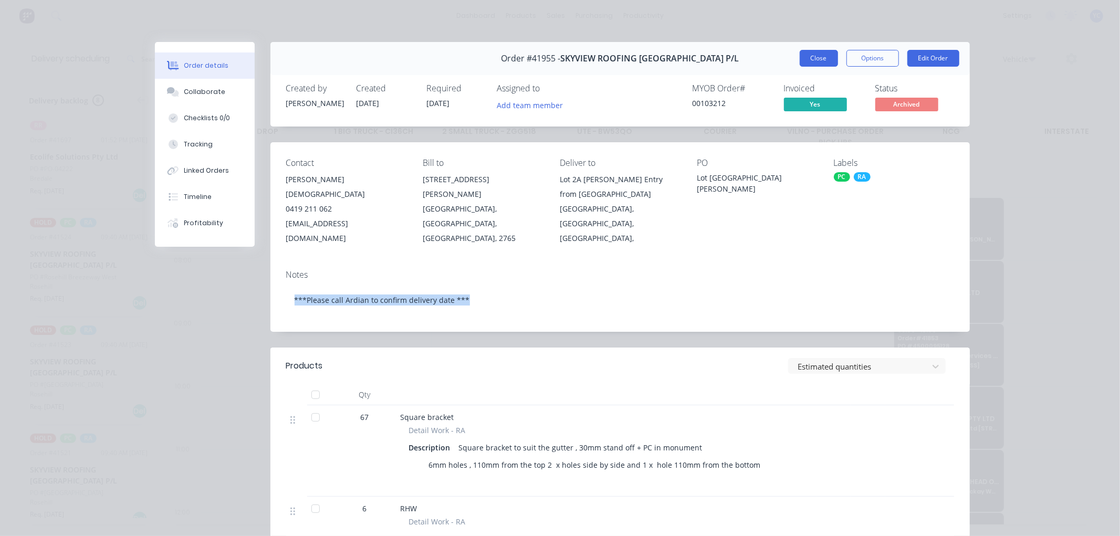
click at [821, 64] on button "Close" at bounding box center [819, 58] width 38 height 17
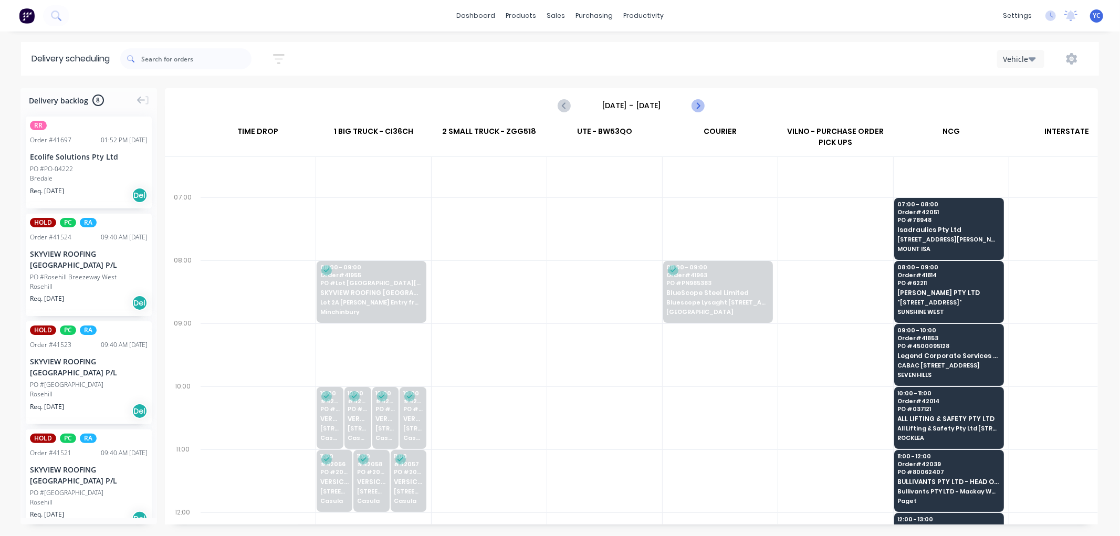
click at [698, 100] on icon "Next page" at bounding box center [698, 105] width 13 height 13
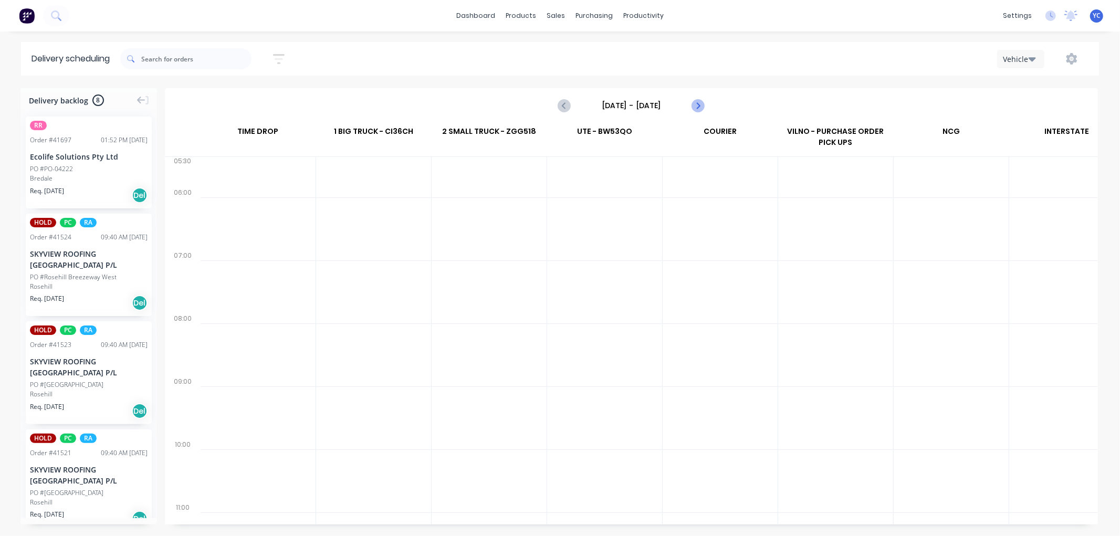
scroll to position [0, 1]
click at [698, 100] on icon "Next page" at bounding box center [698, 105] width 13 height 13
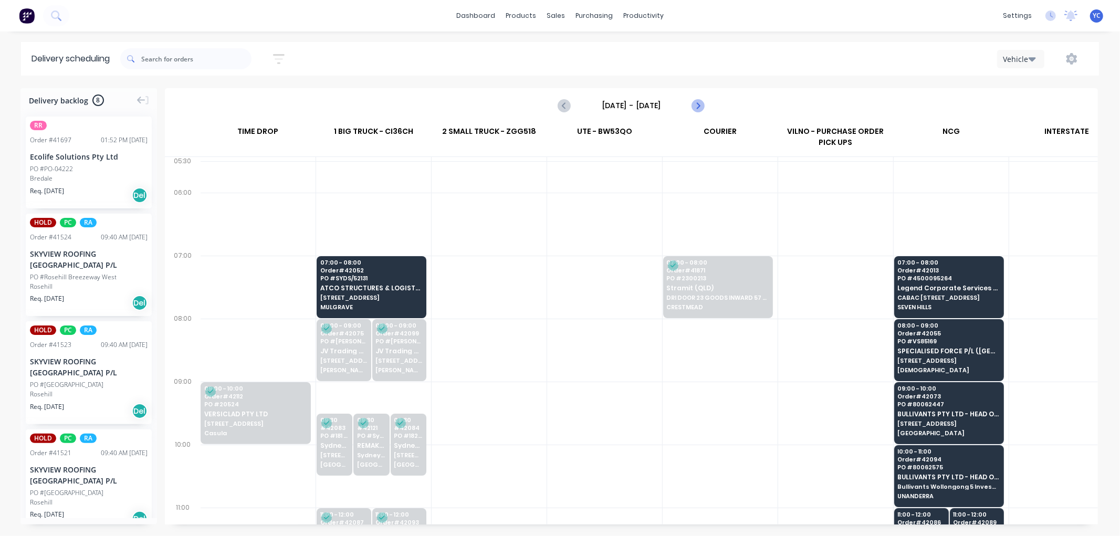
click at [698, 100] on icon "Next page" at bounding box center [698, 105] width 13 height 13
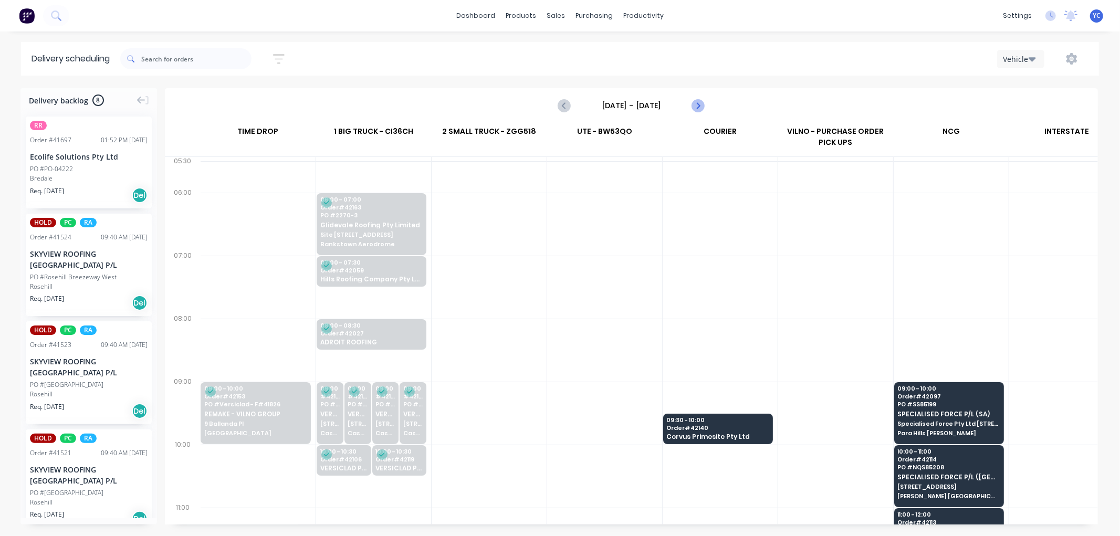
click at [698, 100] on icon "Next page" at bounding box center [698, 105] width 13 height 13
type input "Thursday - 09/10/25"
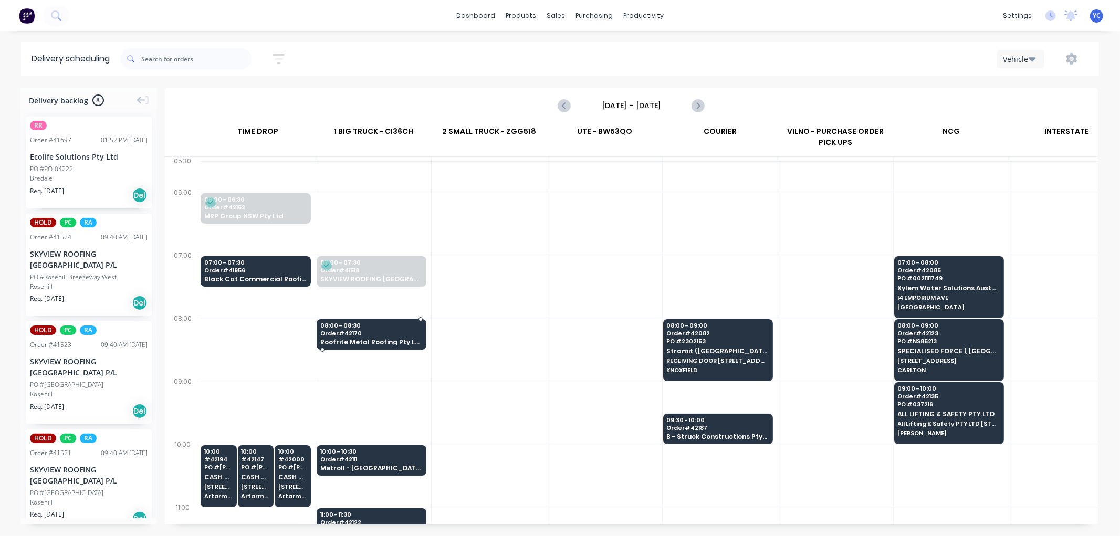
click at [402, 341] on span "Roofrite Metal Roofing Pty Ltd" at bounding box center [371, 342] width 102 height 7
click at [402, 341] on body "dashboard products sales purchasing productivity dashboard products Product Cat…" at bounding box center [560, 268] width 1120 height 536
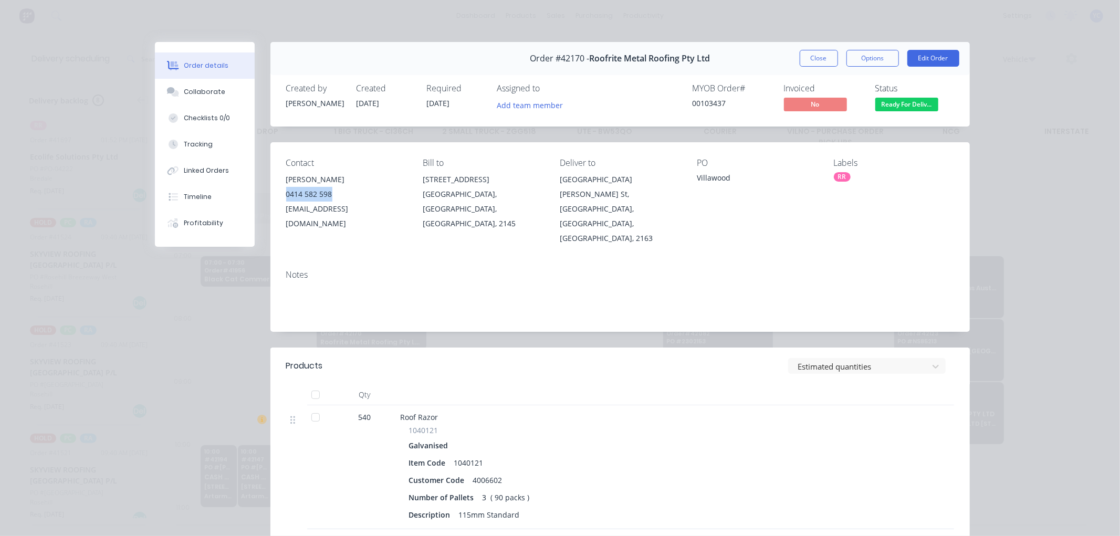
drag, startPoint x: 329, startPoint y: 193, endPoint x: 275, endPoint y: 199, distance: 53.8
click at [275, 199] on div "Contact Bekir Bulut 0414 582 598 bek@roofrite.net.au Bill to 32 Tulip St GREYST…" at bounding box center [620, 201] width 700 height 119
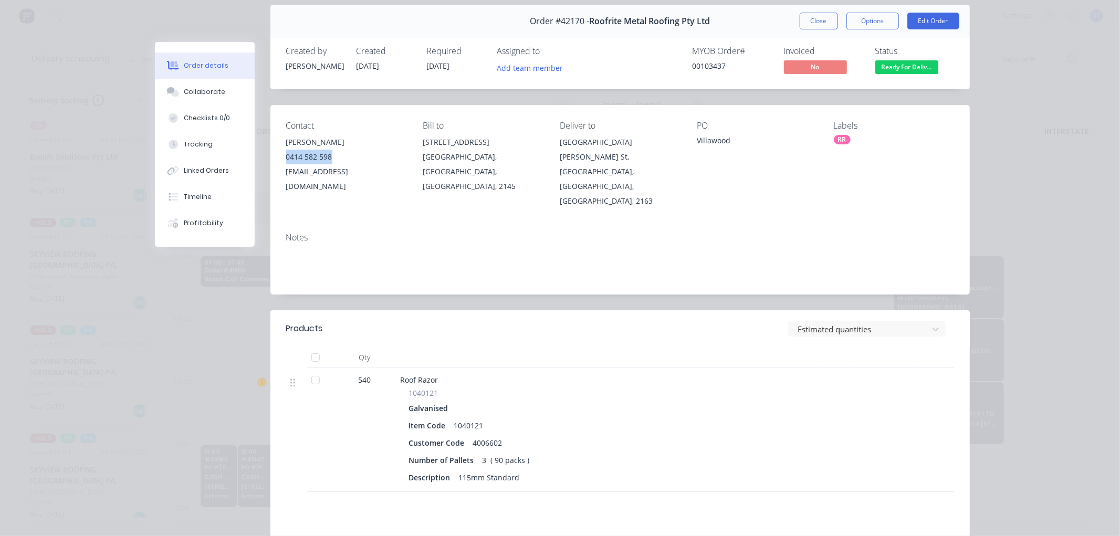
scroll to position [0, 0]
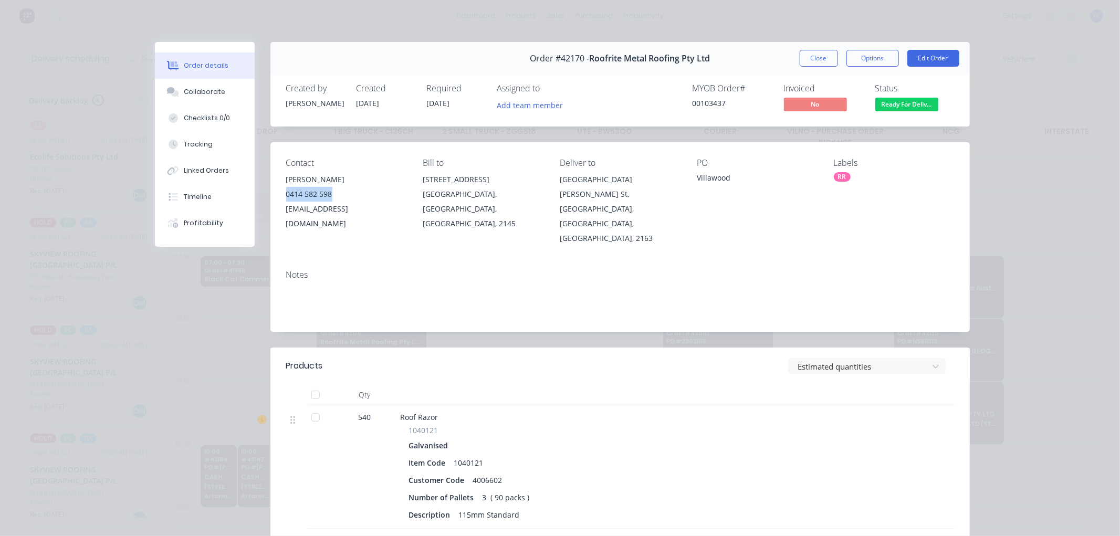
drag, startPoint x: 802, startPoint y: 61, endPoint x: 729, endPoint y: 80, distance: 74.9
click at [802, 61] on button "Close" at bounding box center [819, 58] width 38 height 17
